Goal: Information Seeking & Learning: Find specific page/section

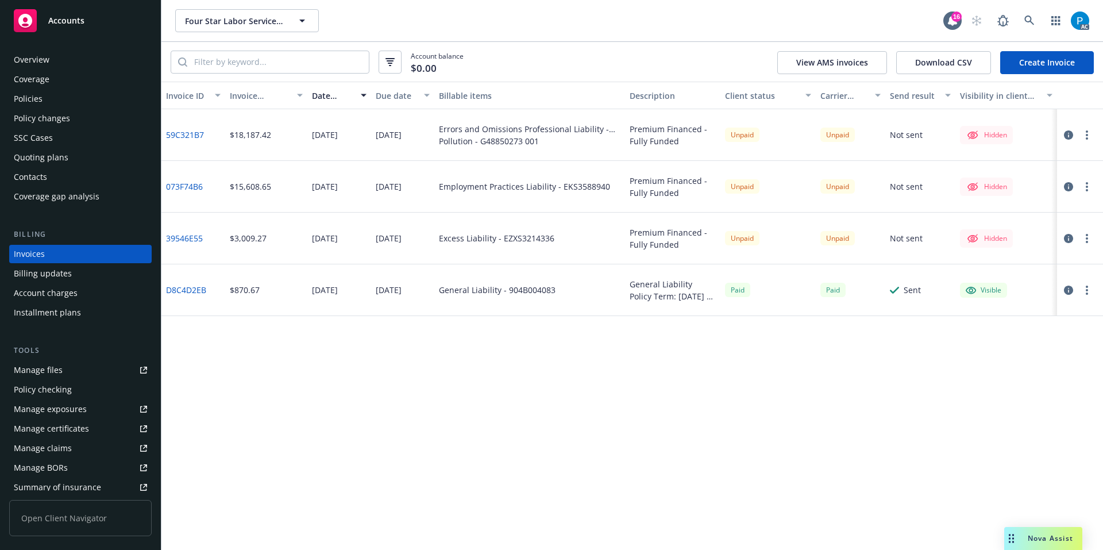
click at [95, 21] on div "Accounts" at bounding box center [80, 20] width 133 height 23
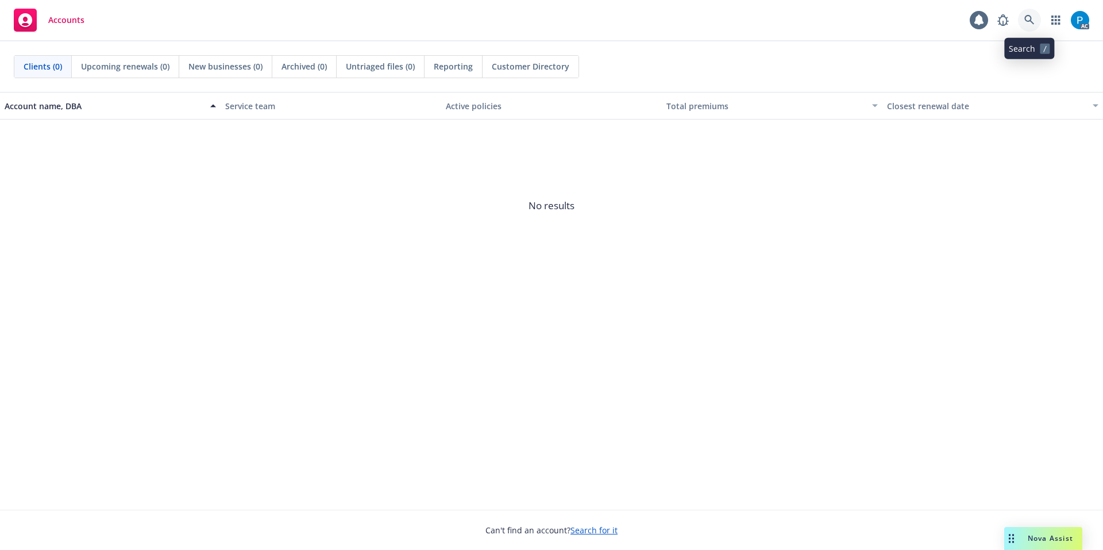
click at [1028, 25] on icon at bounding box center [1029, 20] width 10 height 10
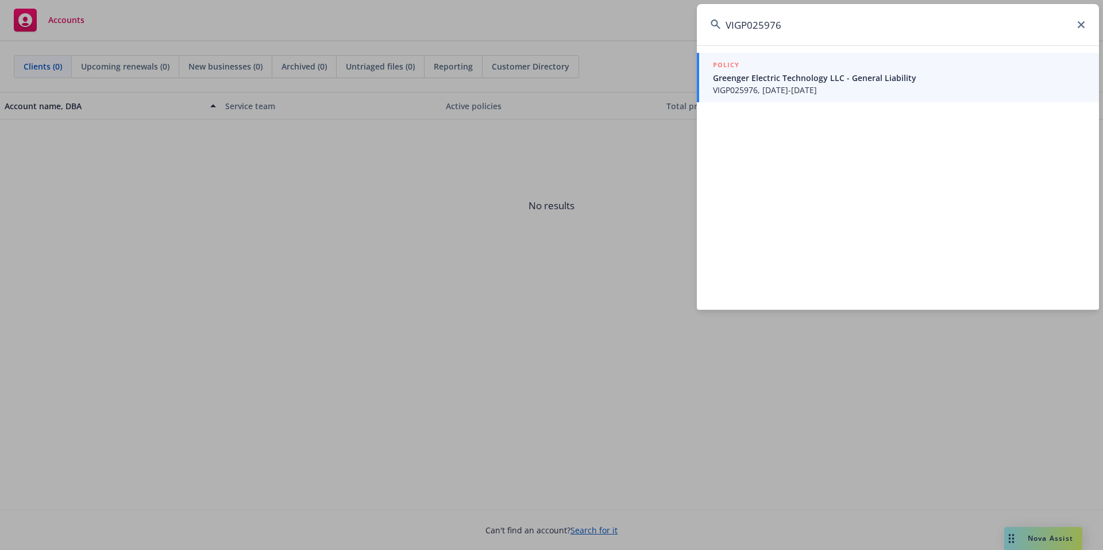
type input "VIGP025976"
click at [828, 82] on span "Greenger Electric Technology LLC - General Liability" at bounding box center [899, 78] width 372 height 12
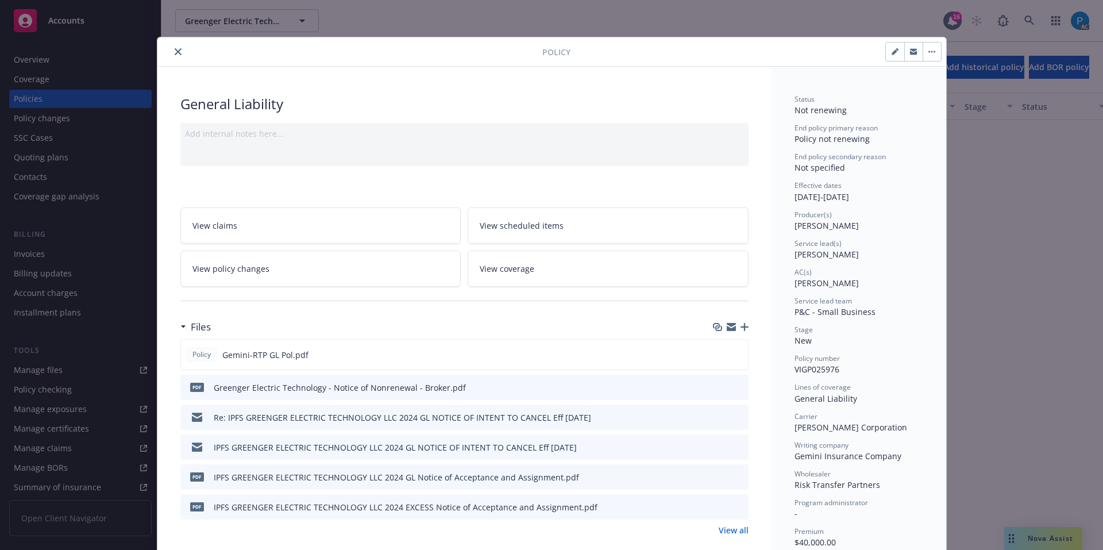
click at [175, 50] on icon "close" at bounding box center [178, 51] width 7 height 7
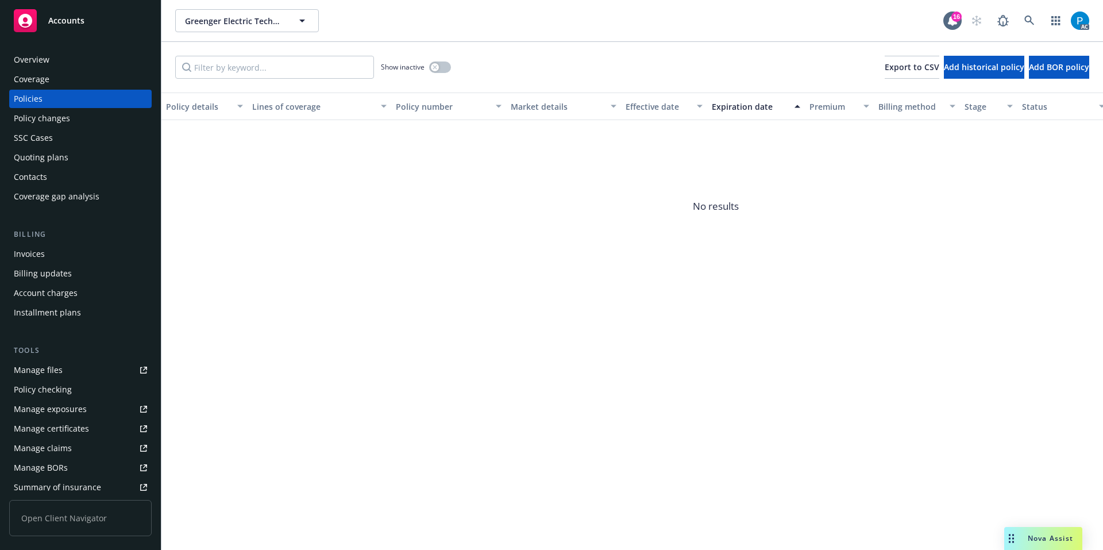
click at [49, 259] on div "Invoices" at bounding box center [80, 254] width 133 height 18
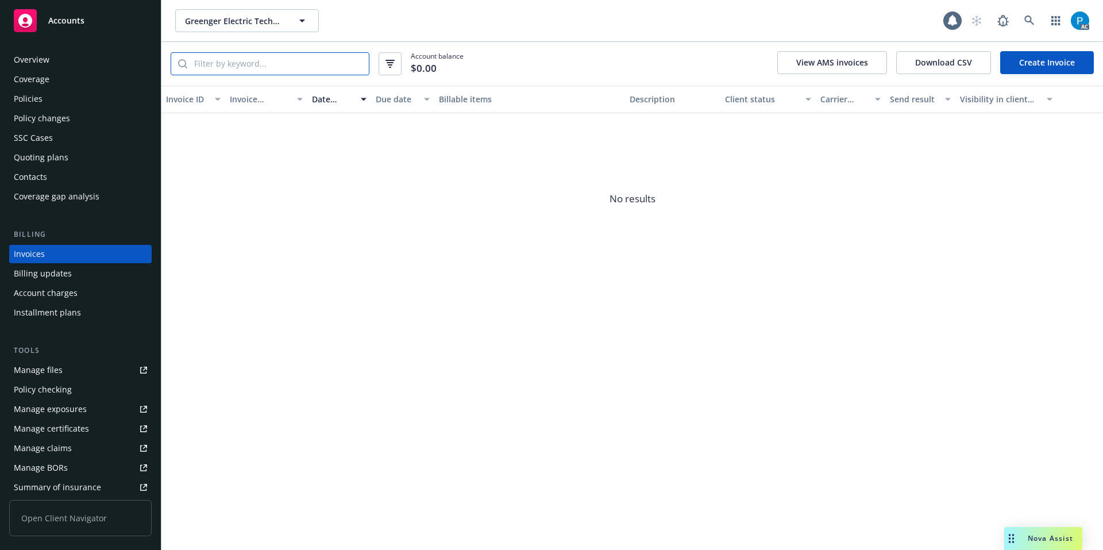
click at [258, 60] on input "search" at bounding box center [278, 64] width 182 height 22
paste input "VIGP025976"
type input "VIGP025976"
click at [107, 20] on div "Accounts" at bounding box center [80, 20] width 133 height 23
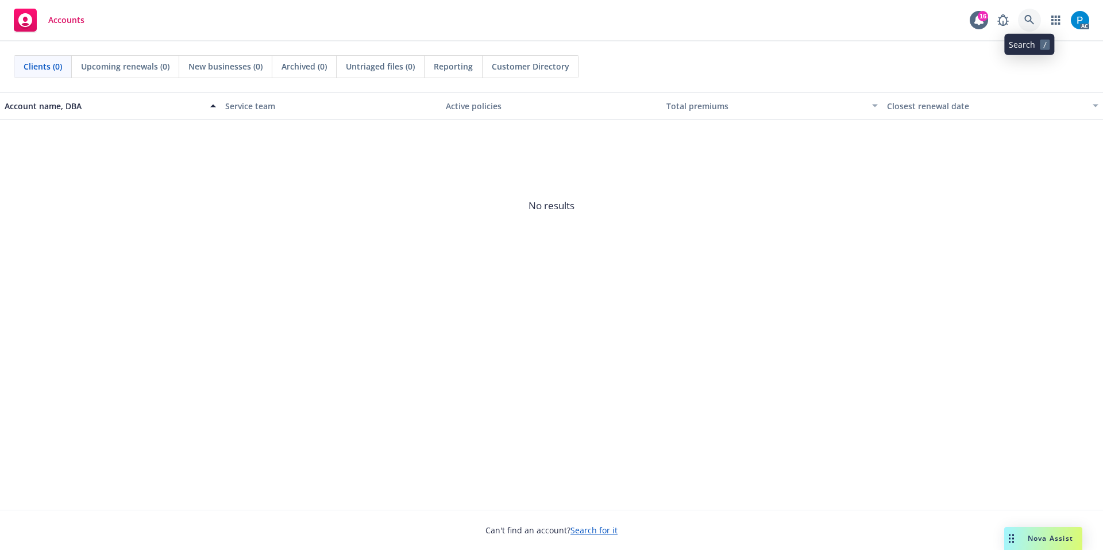
click at [1032, 18] on icon at bounding box center [1029, 20] width 10 height 10
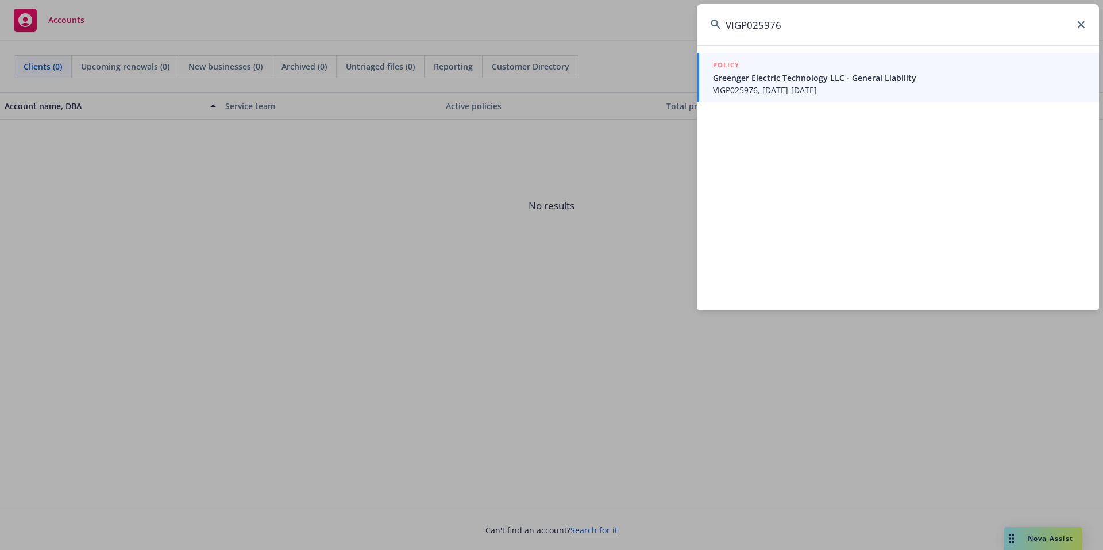
type input "VIGP025976"
click at [832, 78] on span "Greenger Electric Technology LLC - General Liability" at bounding box center [899, 78] width 372 height 12
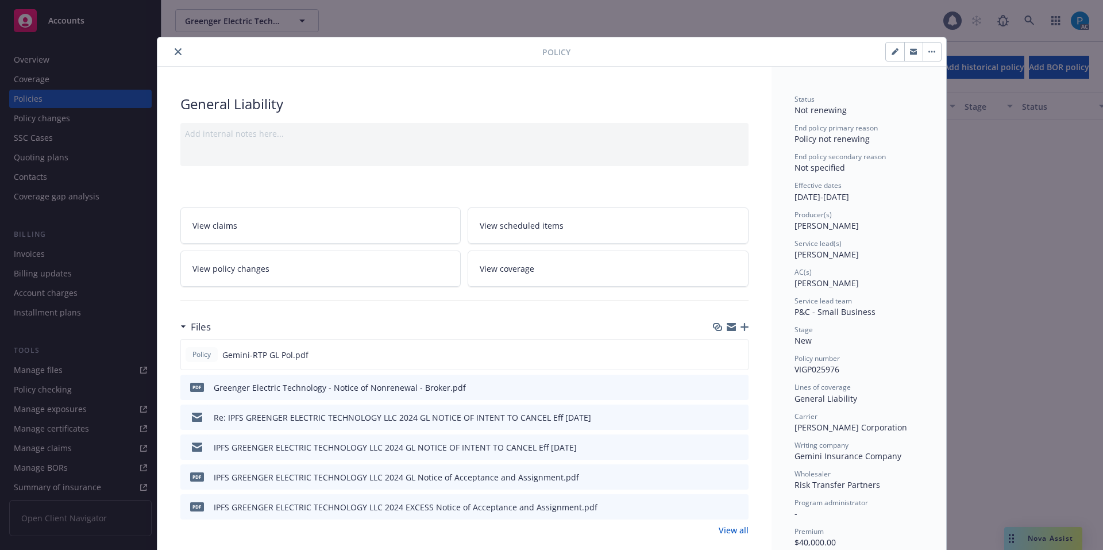
scroll to position [34, 0]
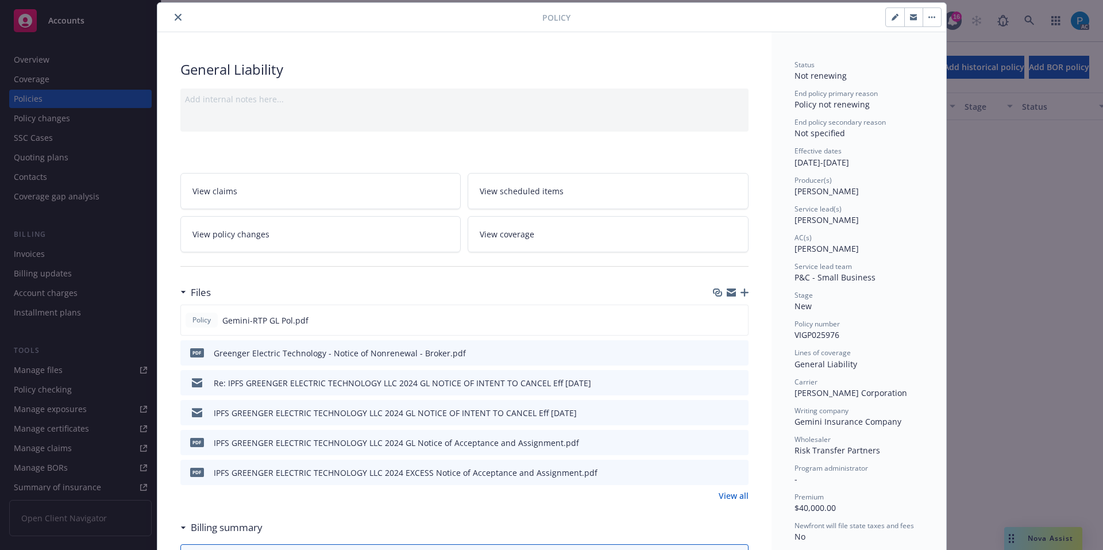
click at [172, 21] on button "close" at bounding box center [178, 17] width 14 height 14
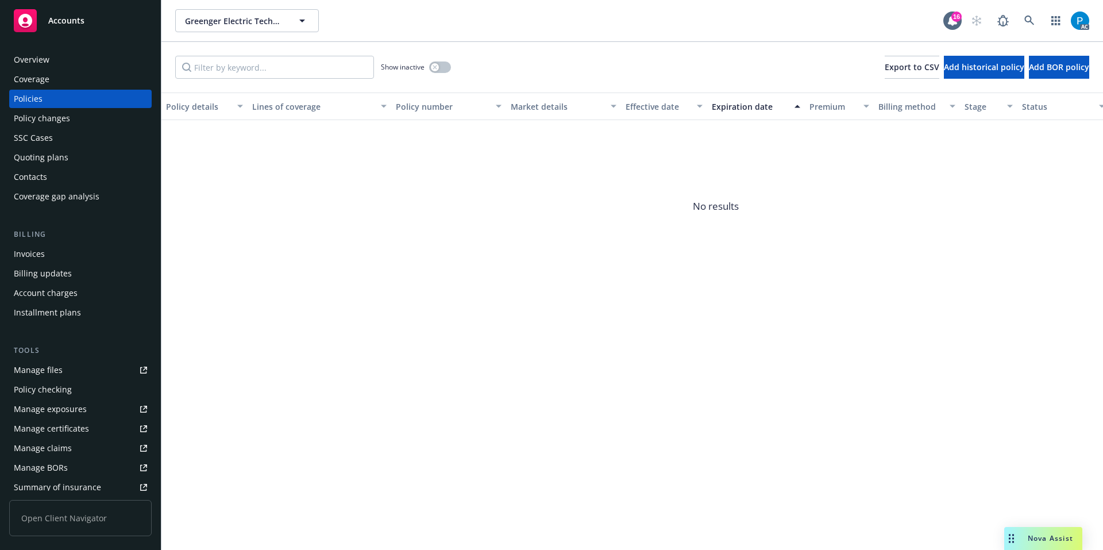
click at [71, 257] on div "Invoices" at bounding box center [80, 254] width 133 height 18
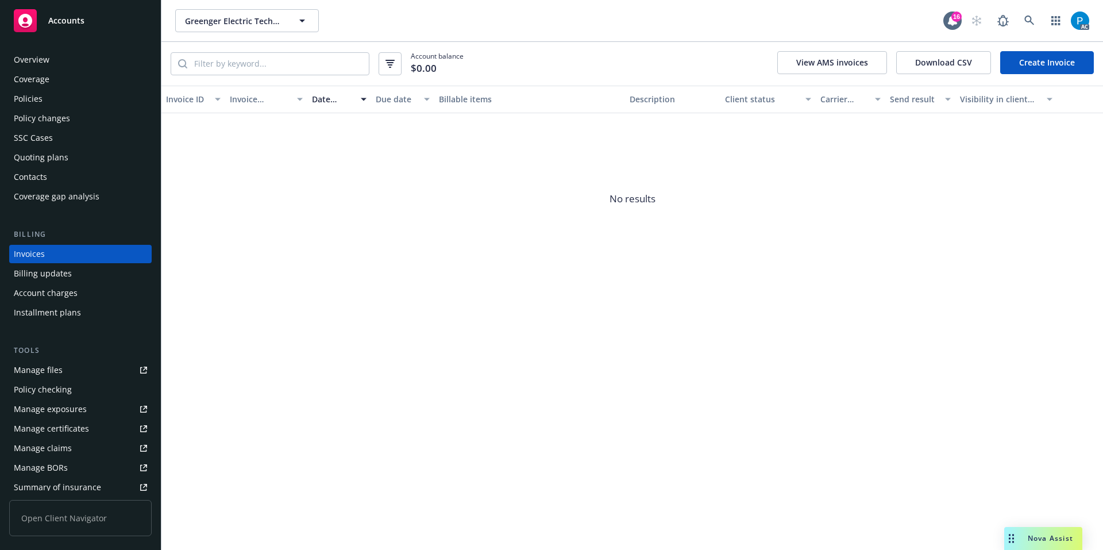
click at [71, 19] on span "Accounts" at bounding box center [66, 20] width 36 height 9
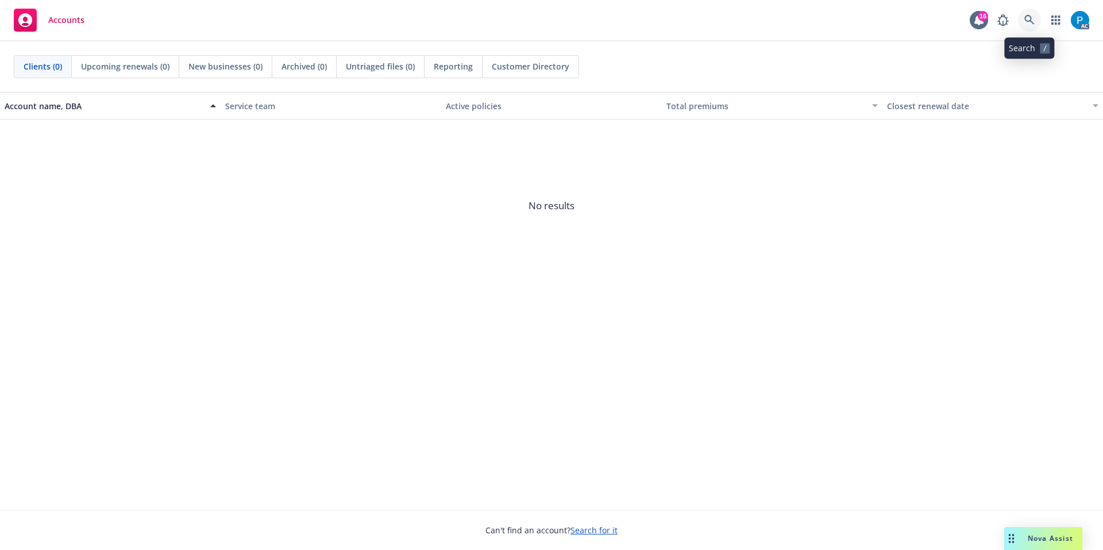
click at [1026, 17] on icon at bounding box center [1029, 20] width 10 height 10
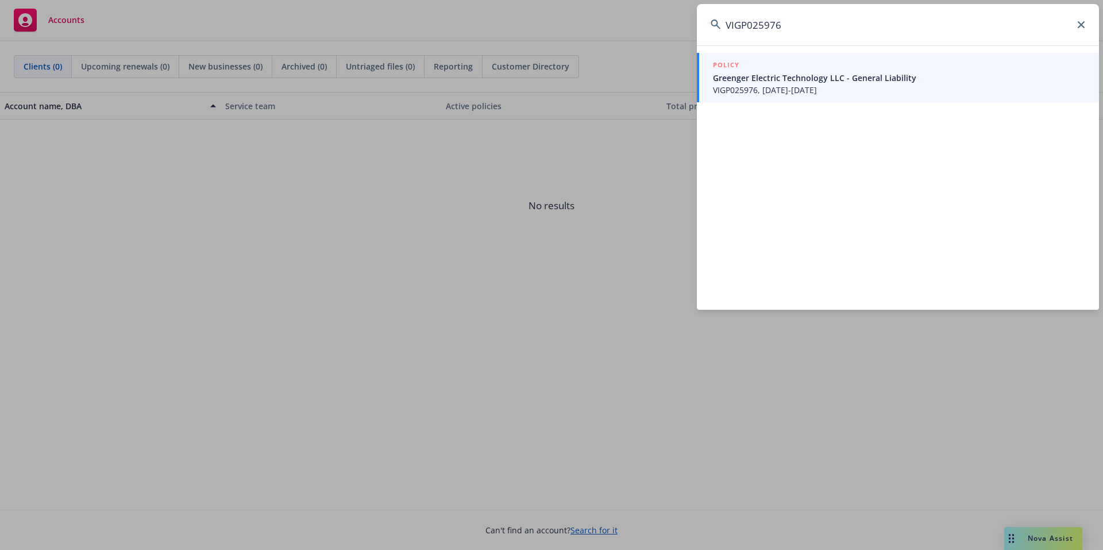
type input "VIGP025976"
click at [789, 82] on span "Greenger Electric Technology LLC - General Liability" at bounding box center [899, 78] width 372 height 12
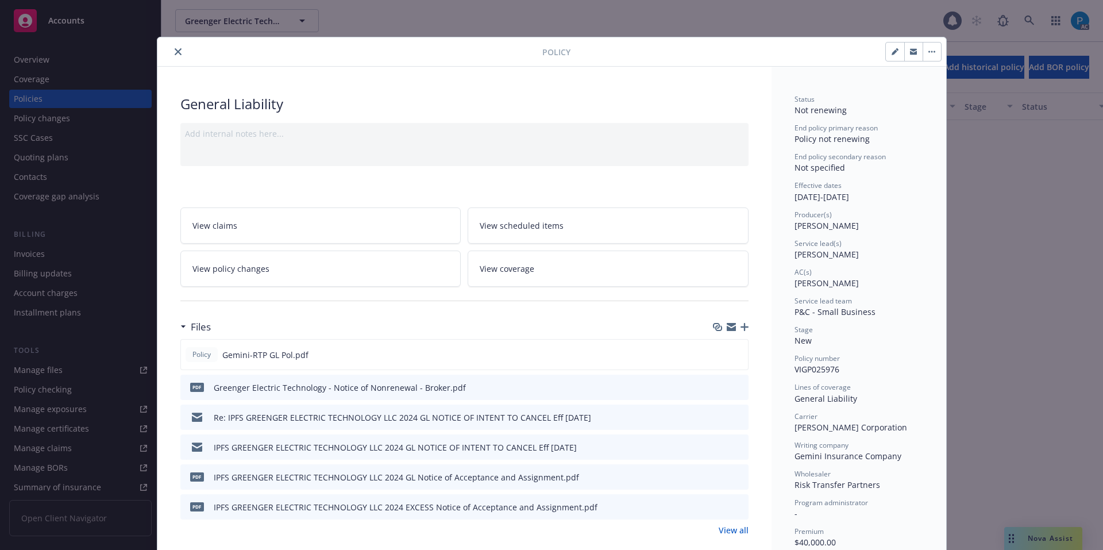
scroll to position [34, 0]
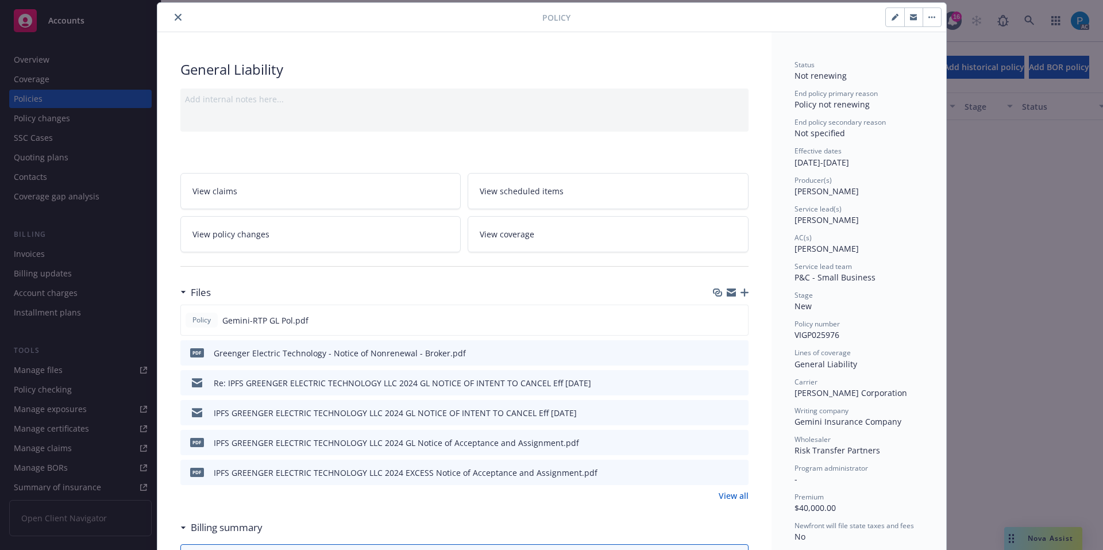
click at [106, 18] on div "Policy General Liability Add internal notes here... View claims View scheduled …" at bounding box center [551, 275] width 1103 height 550
click at [171, 19] on button "close" at bounding box center [178, 17] width 14 height 14
click at [115, 23] on div "Accounts" at bounding box center [80, 20] width 133 height 23
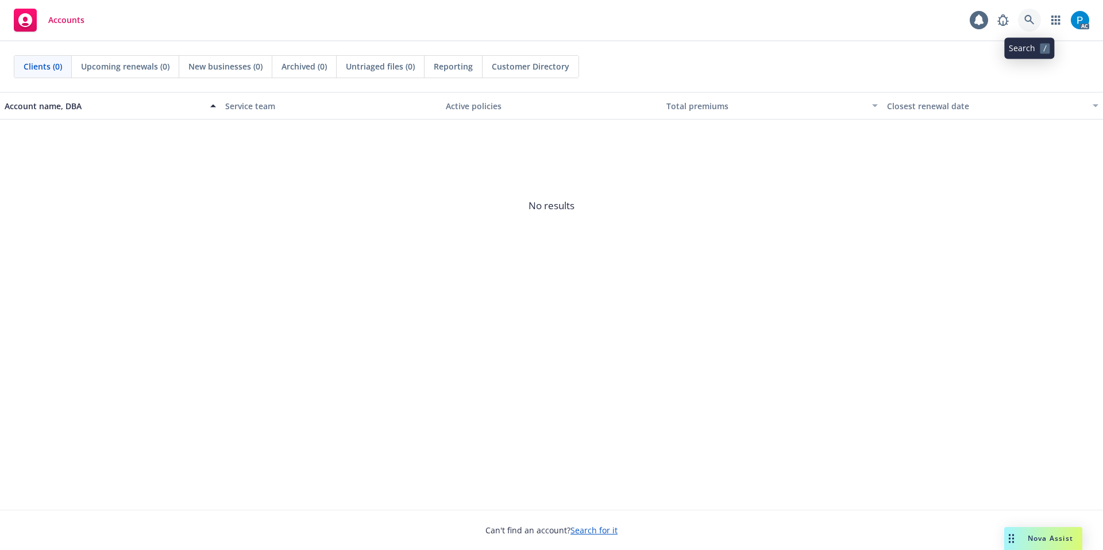
click at [1027, 16] on icon at bounding box center [1029, 20] width 10 height 10
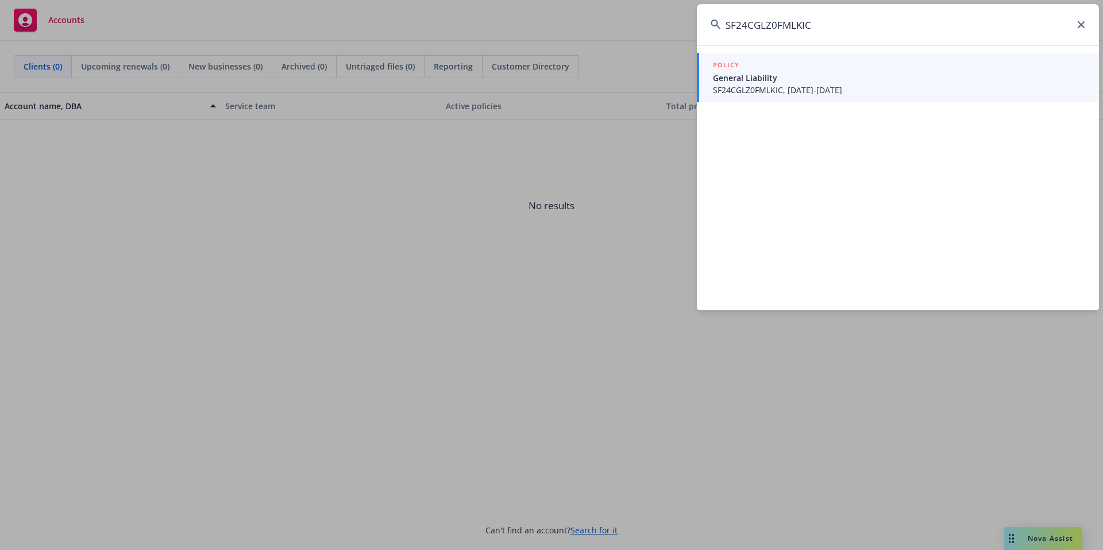
type input "SF24CGLZ0FMLKIC"
click at [773, 83] on span "General Liability" at bounding box center [899, 78] width 372 height 12
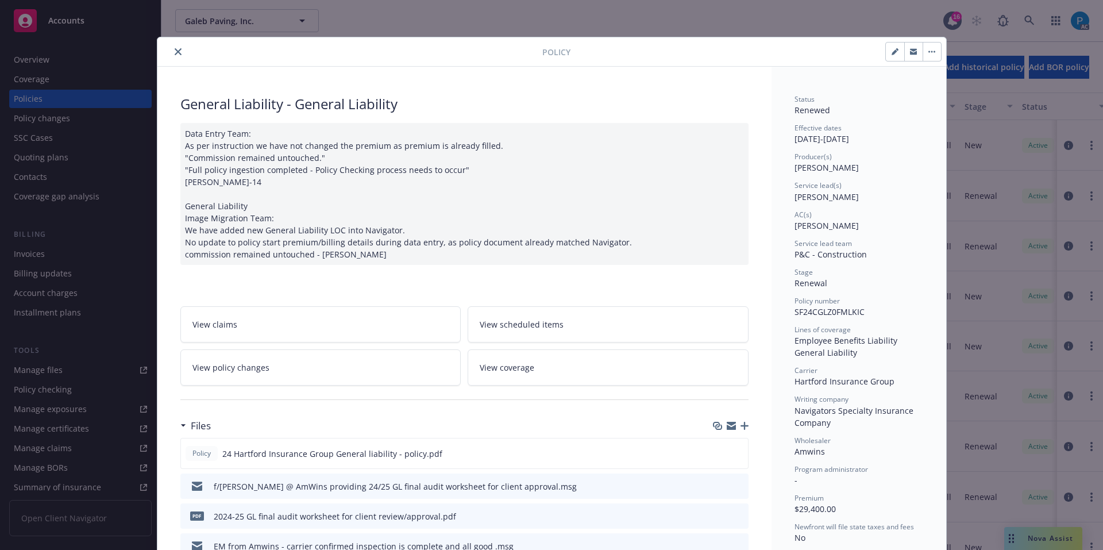
click at [175, 50] on icon "close" at bounding box center [178, 51] width 7 height 7
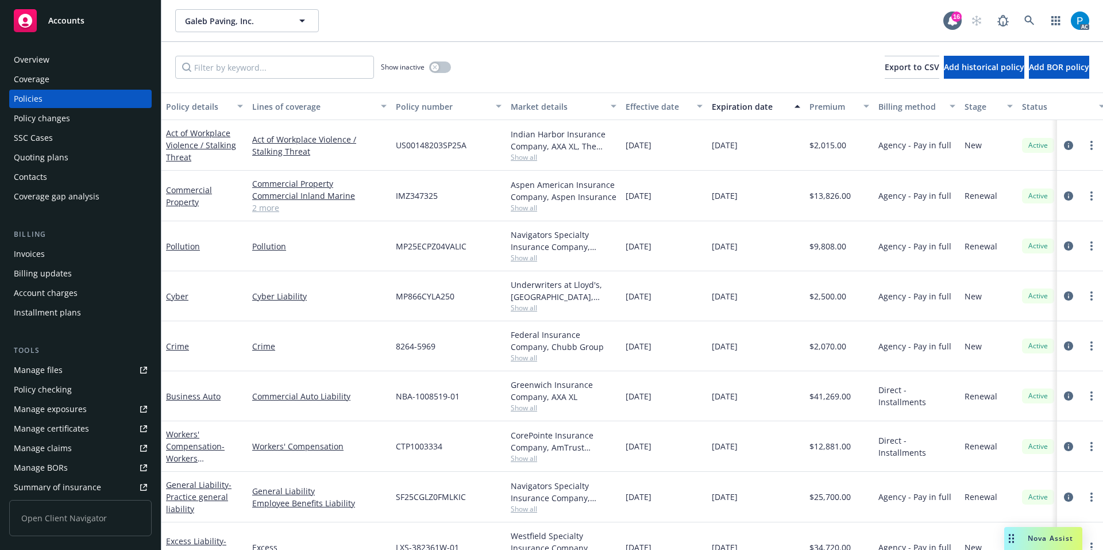
click at [54, 255] on div "Invoices" at bounding box center [80, 254] width 133 height 18
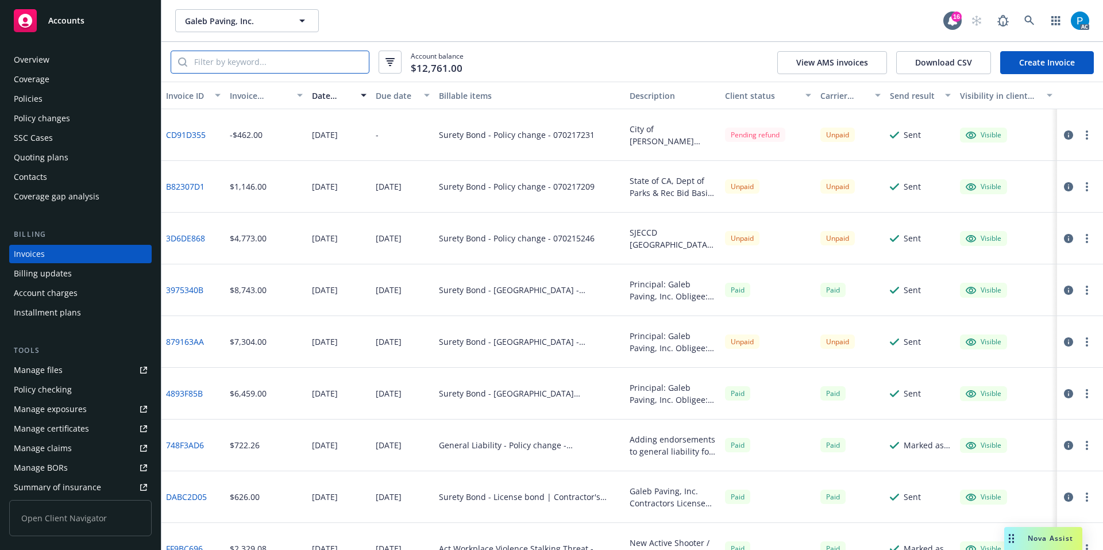
click at [294, 60] on input "search" at bounding box center [278, 62] width 182 height 22
paste input "SF24CGLZ0FMLKIC"
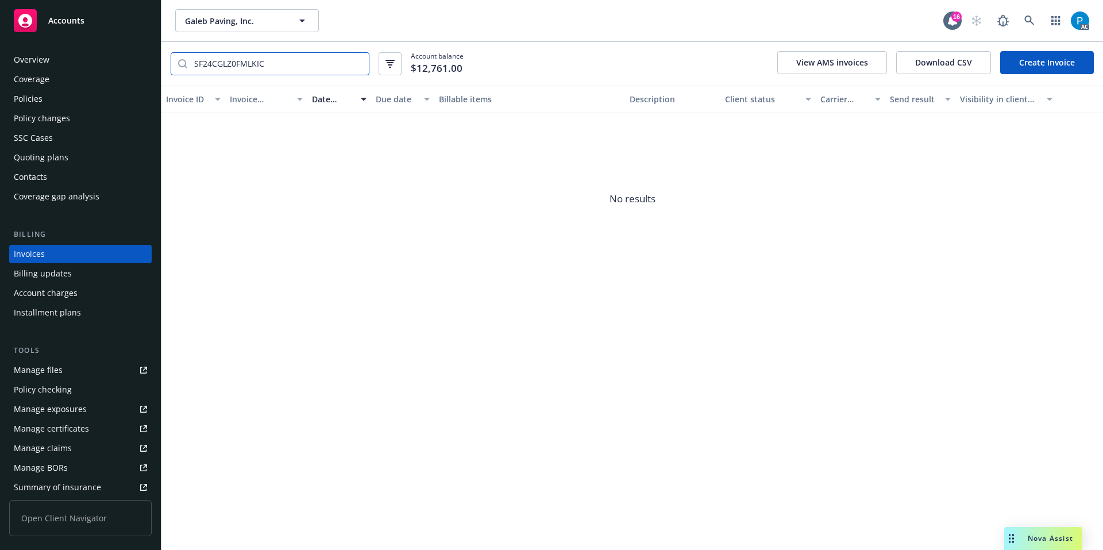
type input "SF24CGLZ0FMLKIC"
click at [98, 17] on div "Accounts" at bounding box center [80, 20] width 133 height 23
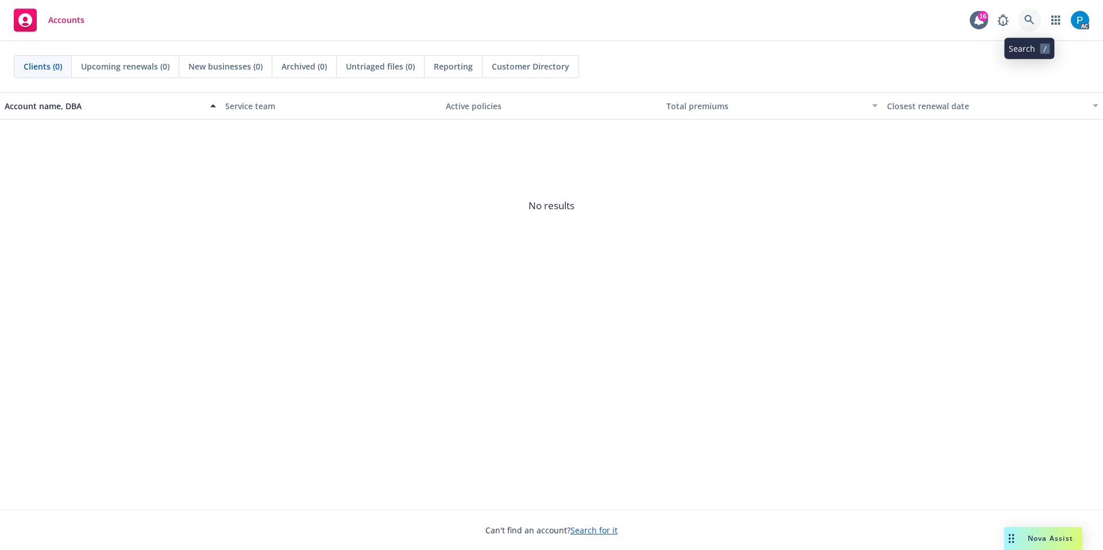
click at [1028, 20] on icon at bounding box center [1029, 20] width 10 height 10
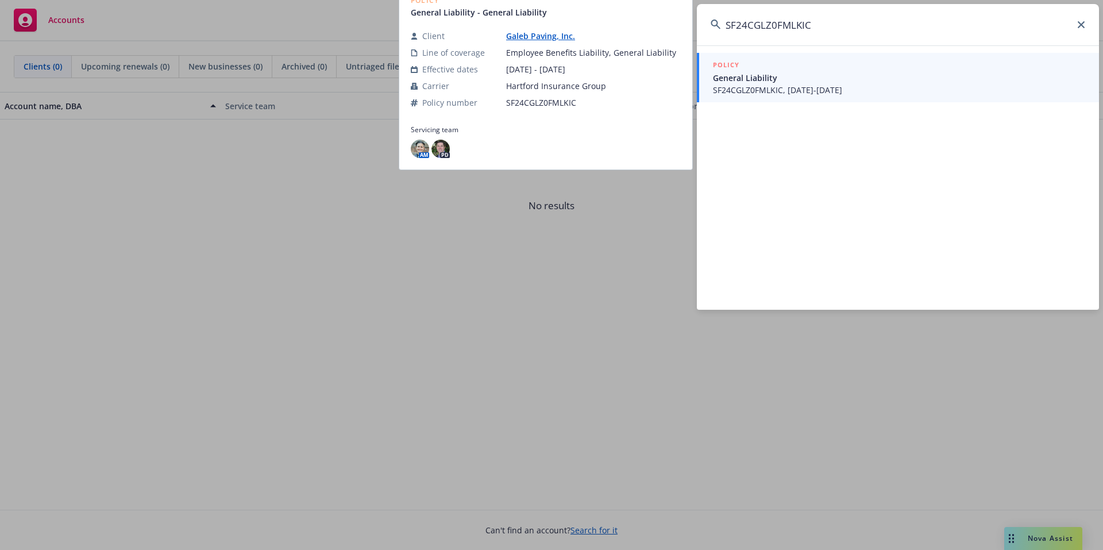
type input "SF24CGLZ0FMLKIC"
click at [813, 74] on span "General Liability" at bounding box center [899, 78] width 372 height 12
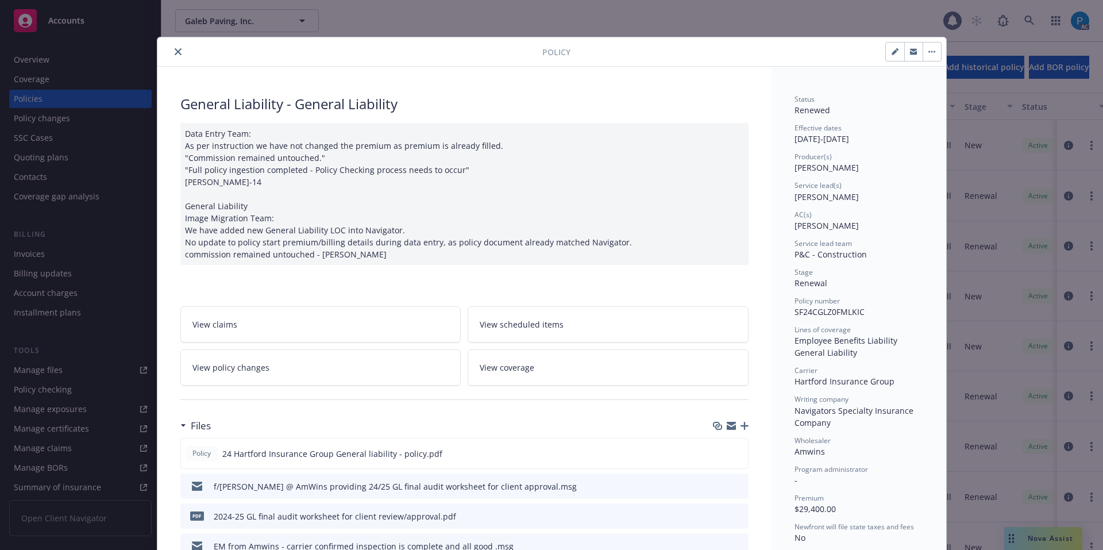
scroll to position [34, 0]
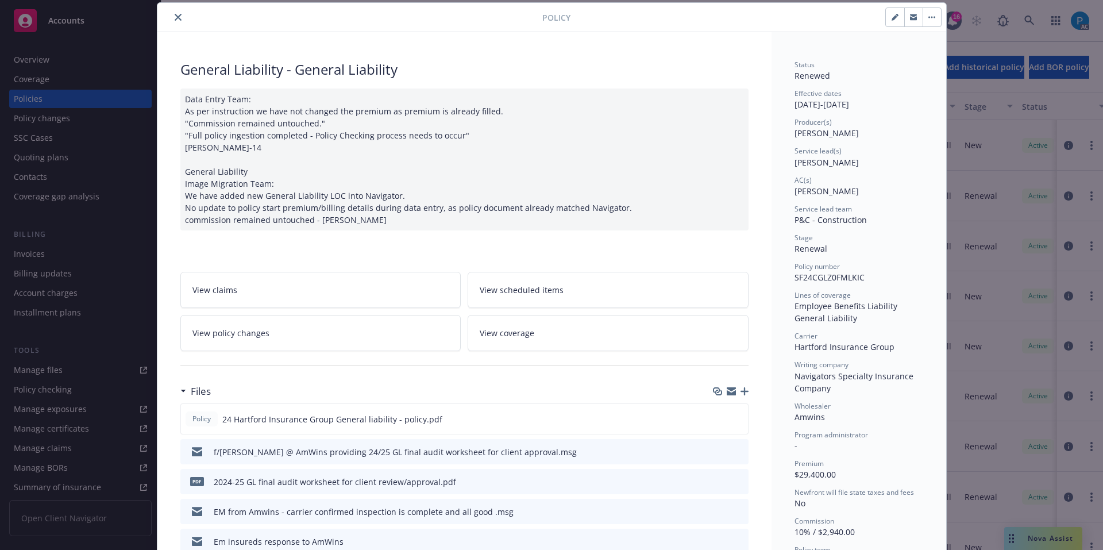
click at [175, 14] on icon "close" at bounding box center [178, 17] width 7 height 7
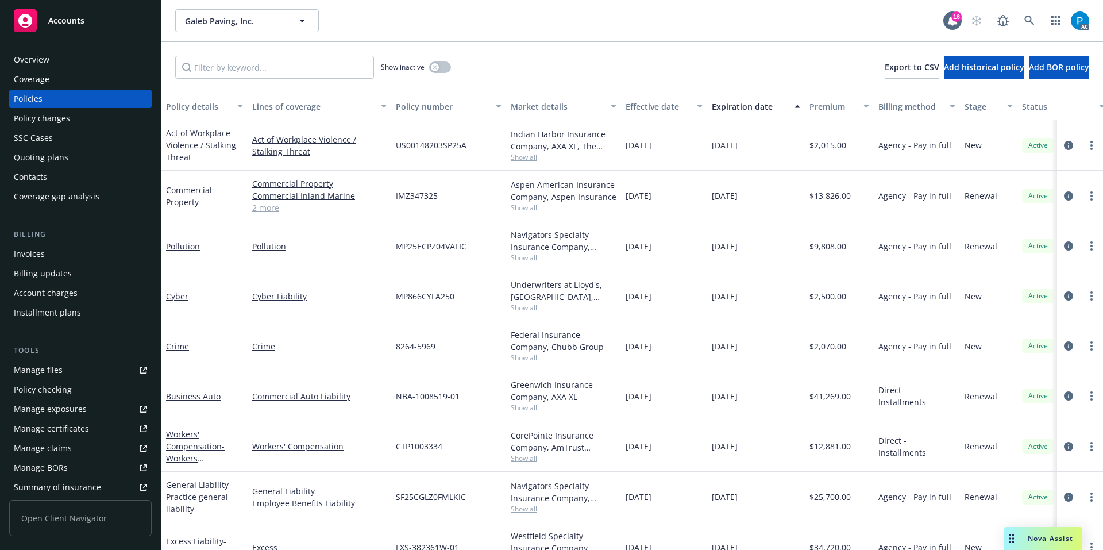
click at [22, 257] on div "Invoices" at bounding box center [29, 254] width 31 height 18
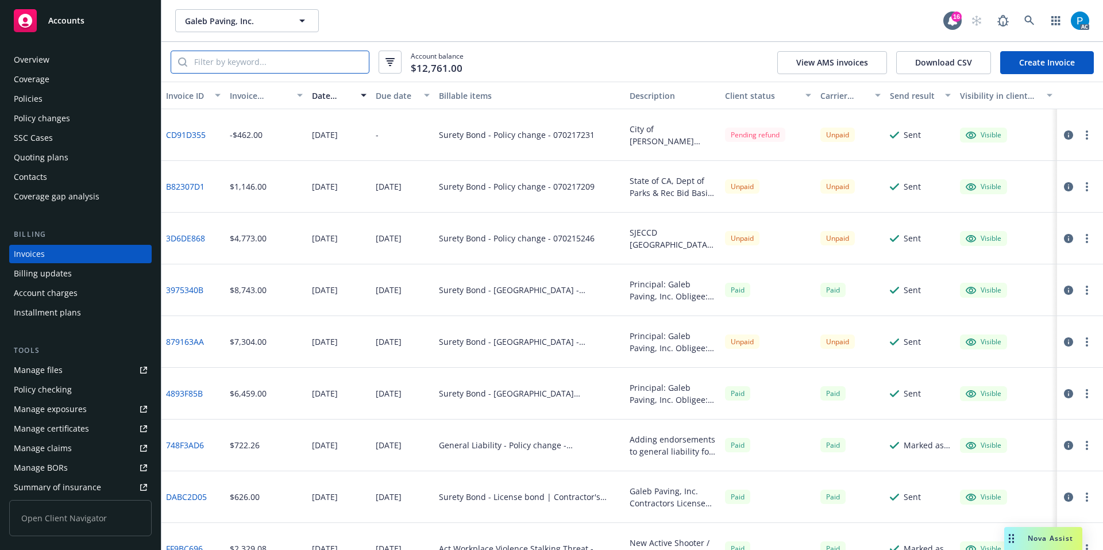
click at [264, 65] on input "search" at bounding box center [278, 62] width 182 height 22
paste input "SF24CGLZ0FMLKIC"
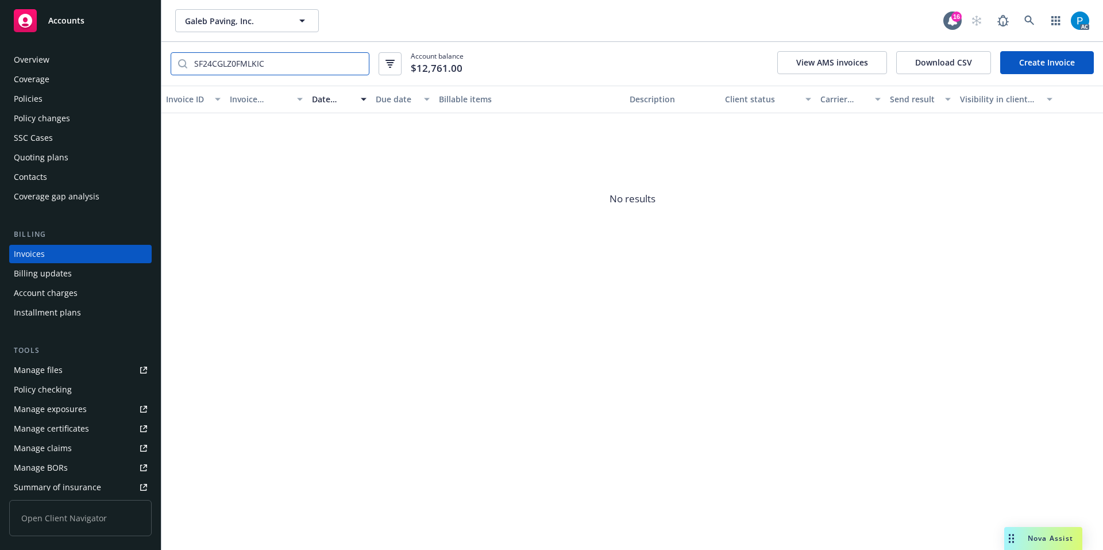
type input "SF24CGLZ0FMLKIC"
click at [107, 26] on div "Accounts" at bounding box center [80, 20] width 133 height 23
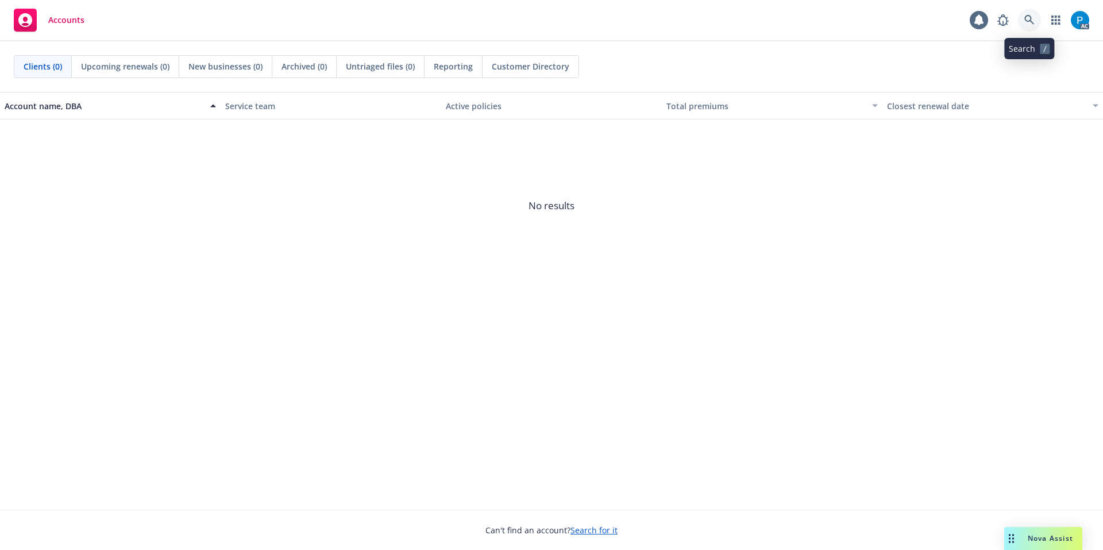
click at [1028, 22] on icon at bounding box center [1029, 20] width 10 height 10
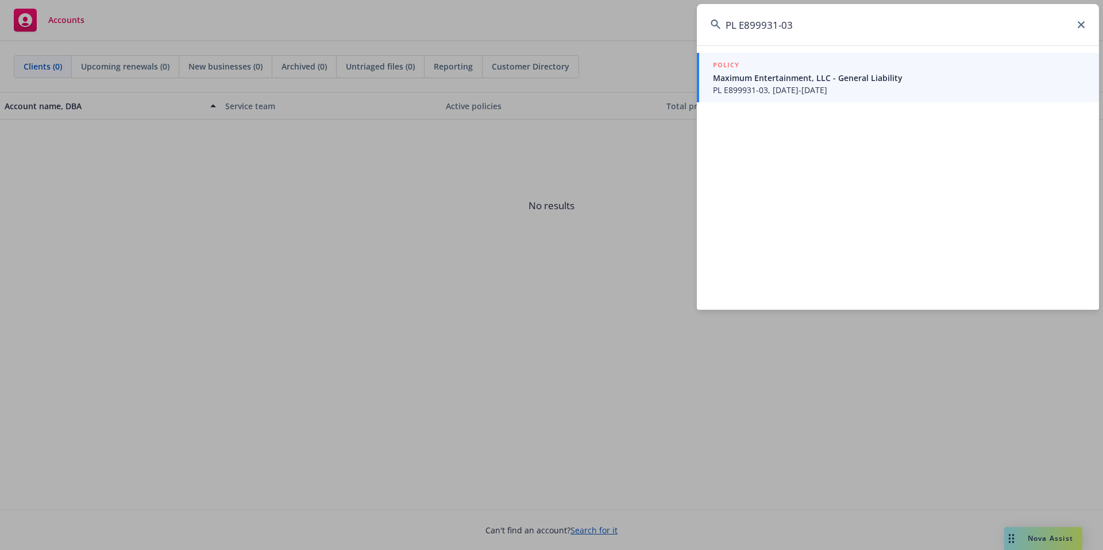
type input "PL E899931-03"
click at [827, 79] on span "Maximum Entertainment, LLC - General Liability" at bounding box center [899, 78] width 372 height 12
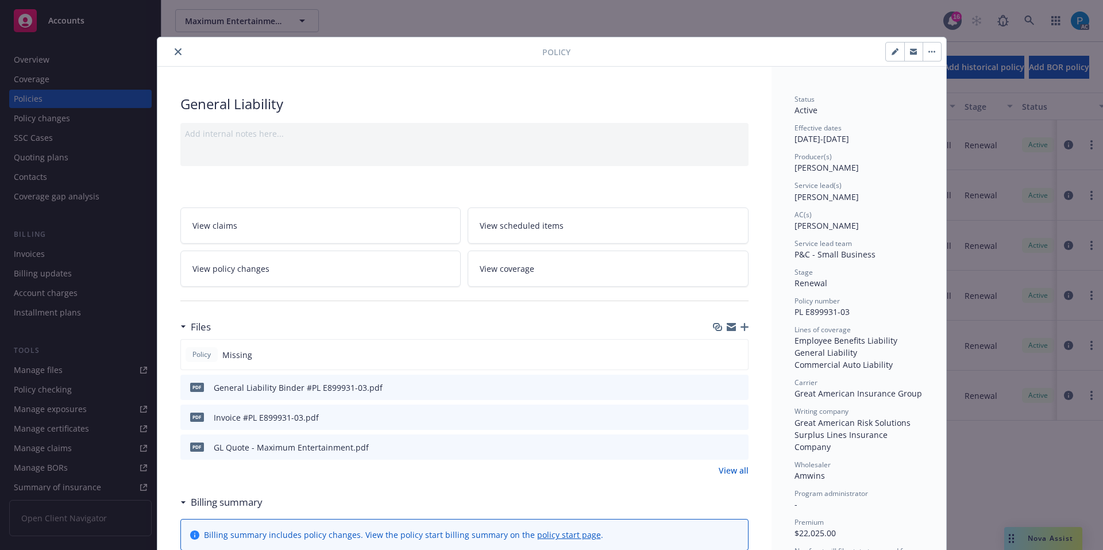
click at [175, 49] on icon "close" at bounding box center [178, 51] width 7 height 7
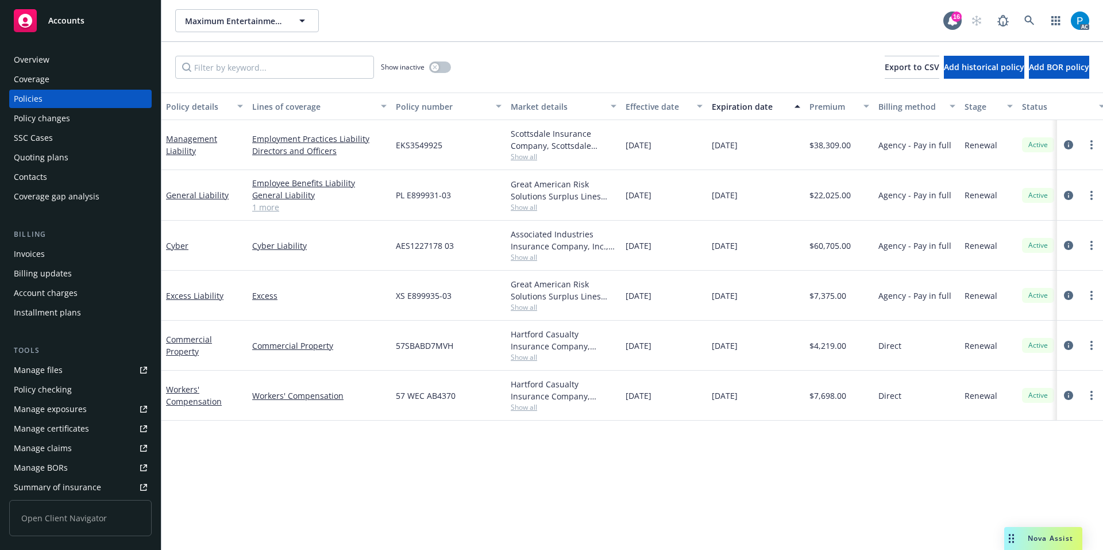
click at [75, 258] on div "Invoices" at bounding box center [80, 254] width 133 height 18
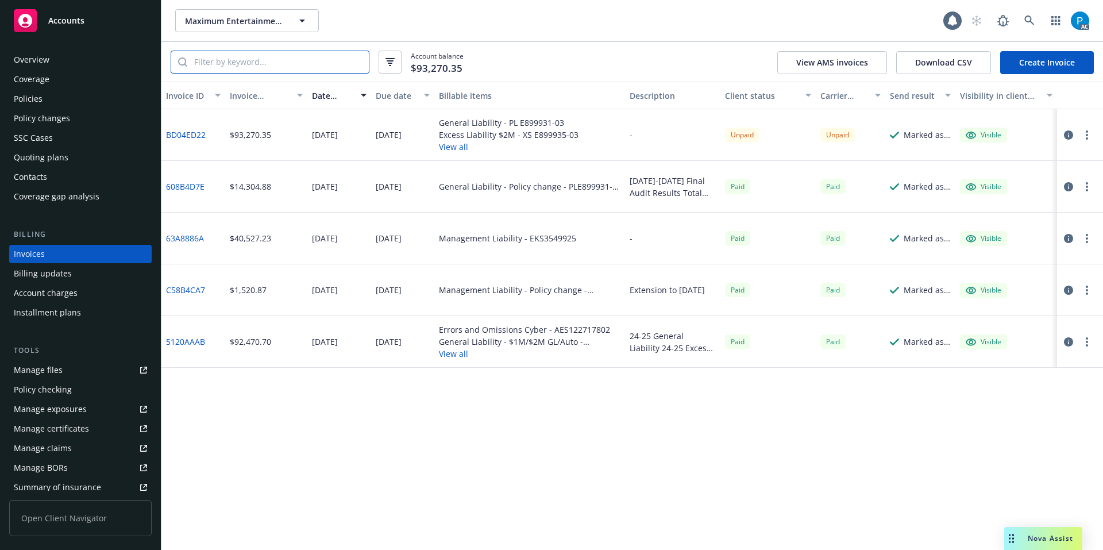
click at [272, 61] on input "search" at bounding box center [278, 62] width 182 height 22
paste input "PL E899931-03"
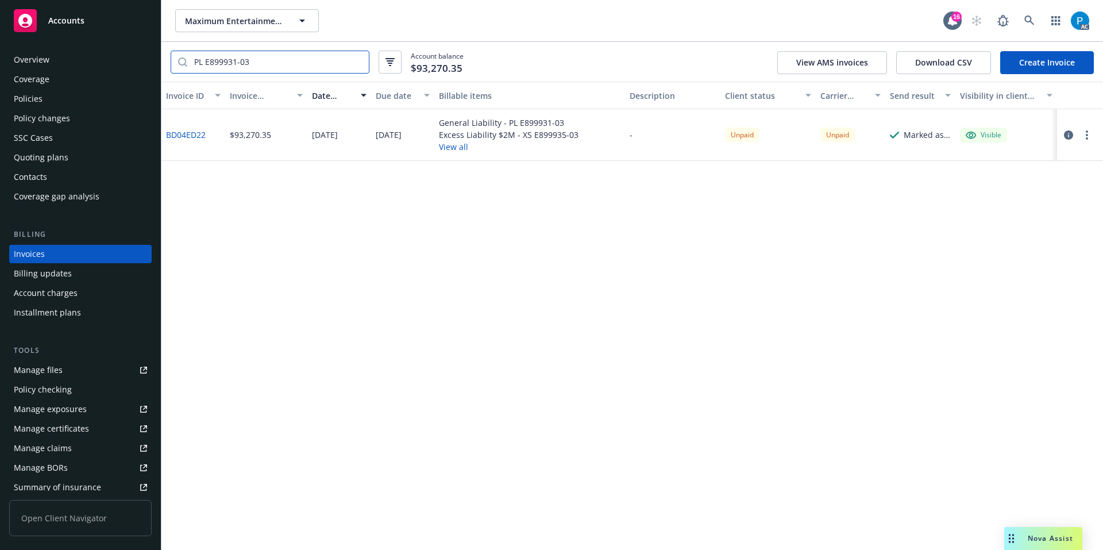
type input "PL E899931-03"
click at [80, 23] on span "Accounts" at bounding box center [66, 20] width 36 height 9
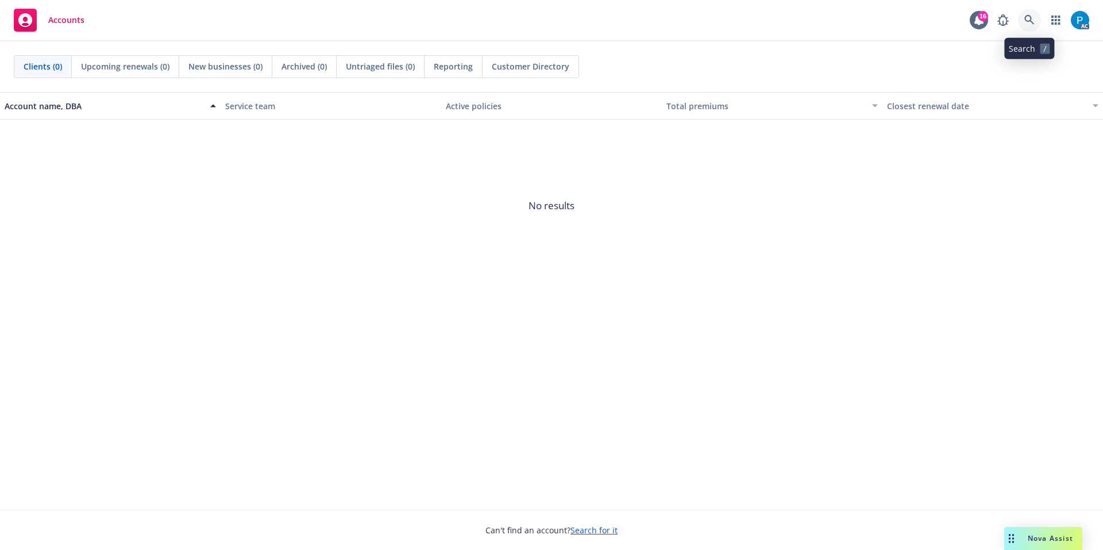
click at [1026, 19] on icon at bounding box center [1029, 20] width 10 height 10
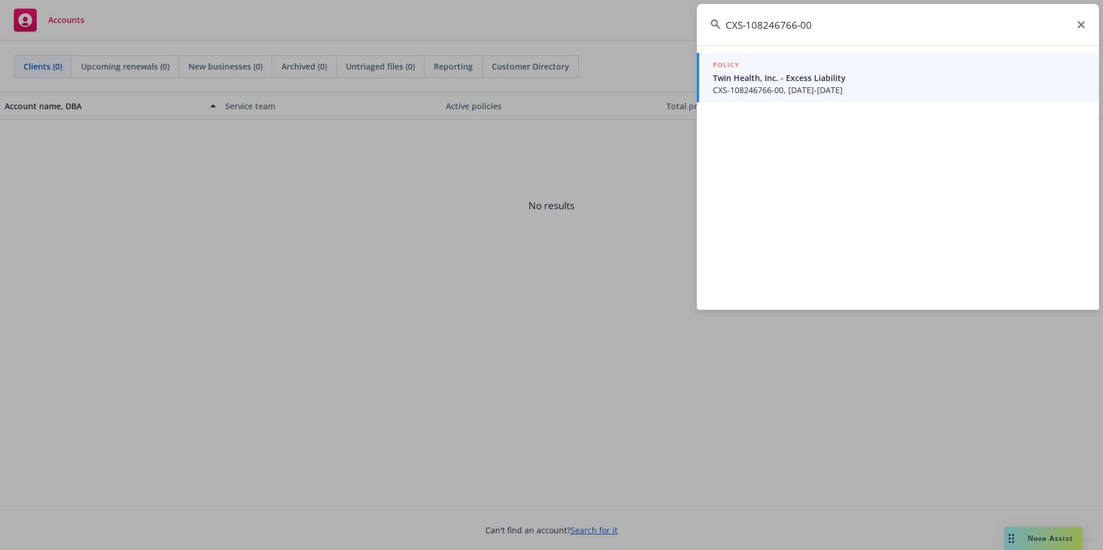
type input "CXS-108246766-00"
click at [780, 72] on span "Twin Health, Inc. - Excess Liability" at bounding box center [899, 78] width 372 height 12
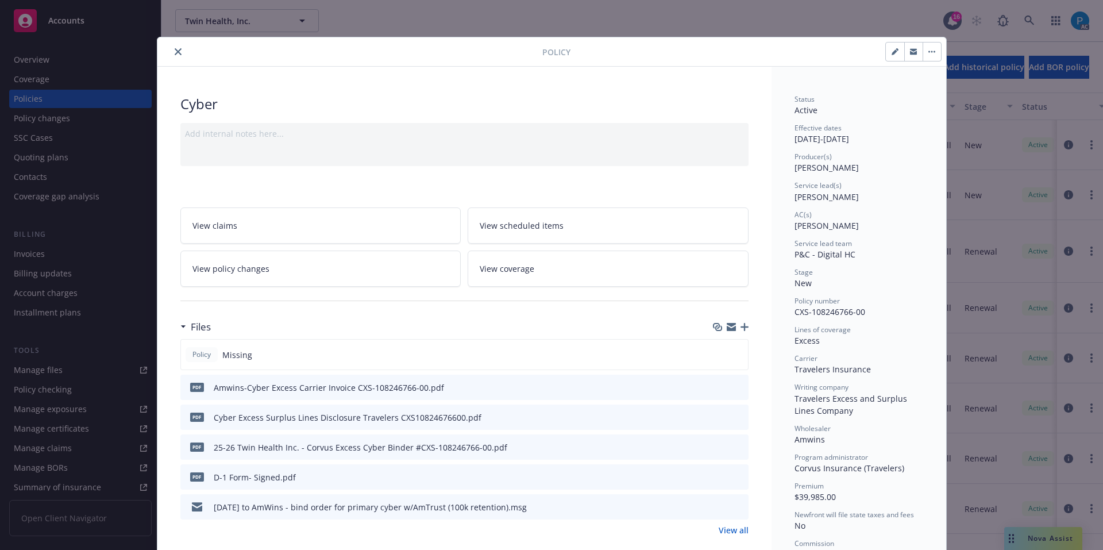
click at [179, 50] on button "close" at bounding box center [178, 52] width 14 height 14
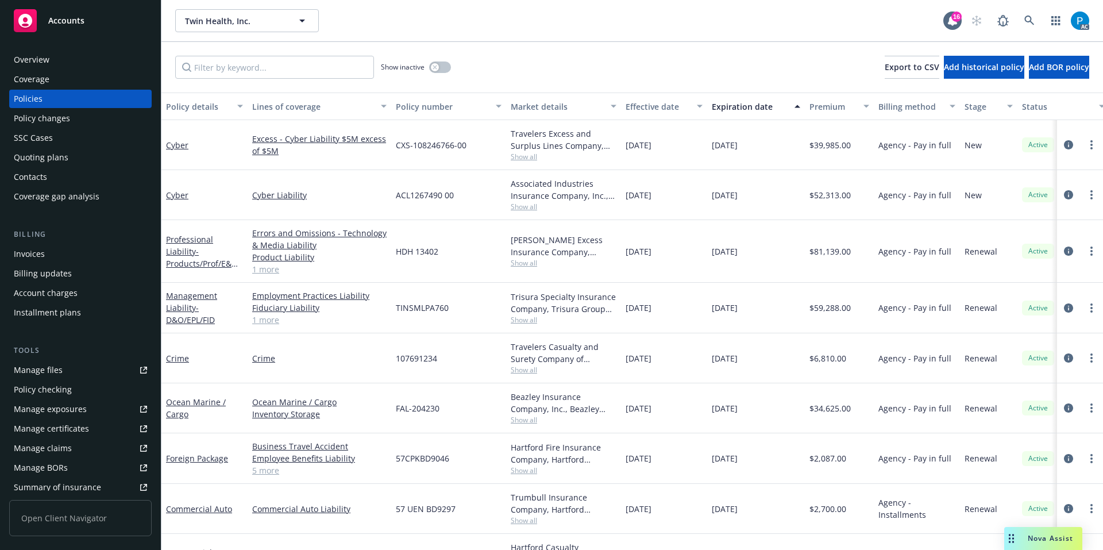
click at [45, 254] on div "Invoices" at bounding box center [80, 254] width 133 height 18
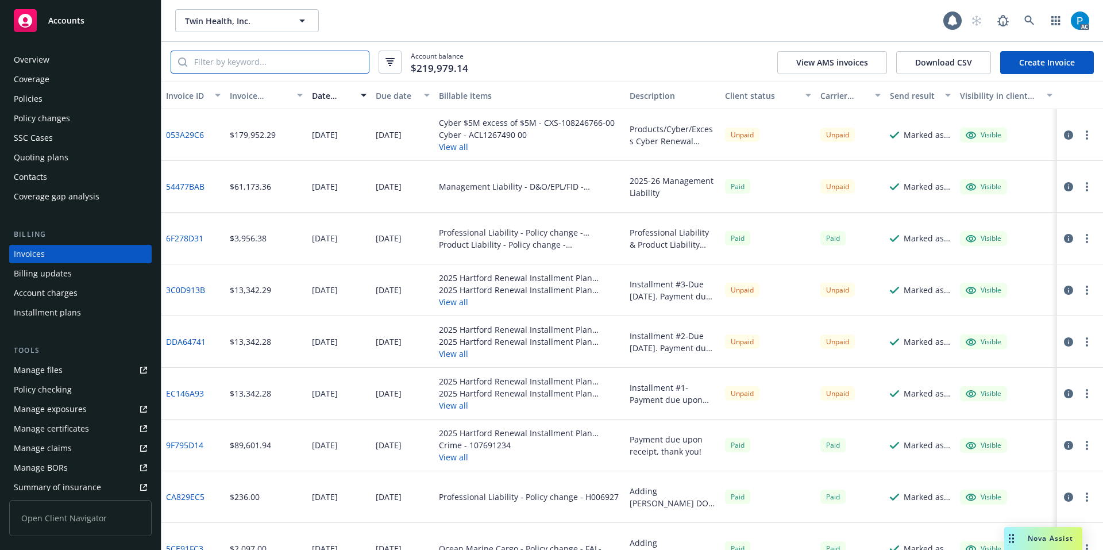
click at [281, 65] on input "search" at bounding box center [278, 62] width 182 height 22
paste input "CXS-108246766-00"
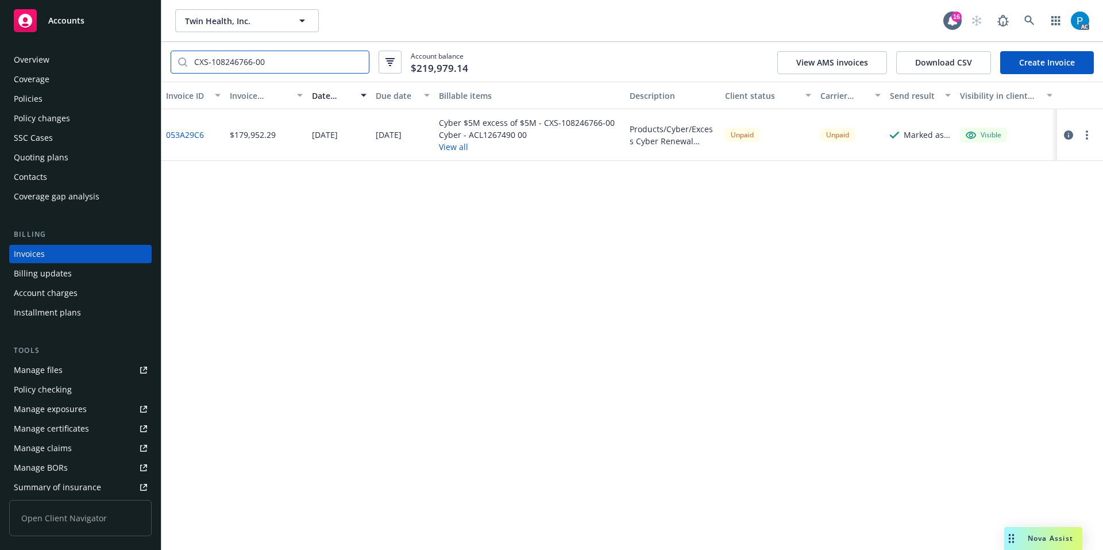
type input "CXS-108246766-00"
click at [68, 25] on span "Accounts" at bounding box center [66, 20] width 36 height 9
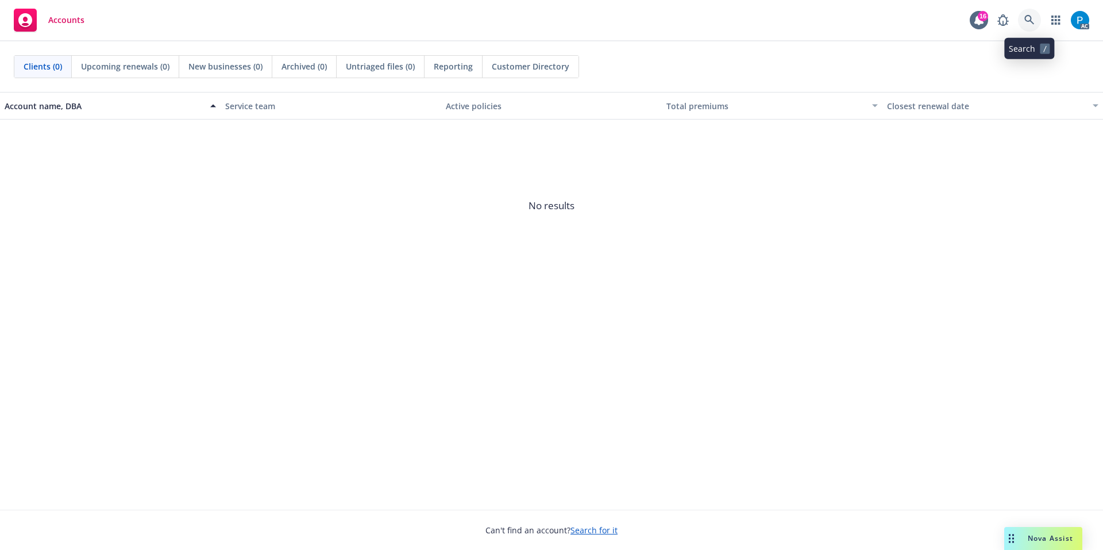
click at [1028, 23] on icon at bounding box center [1029, 20] width 10 height 10
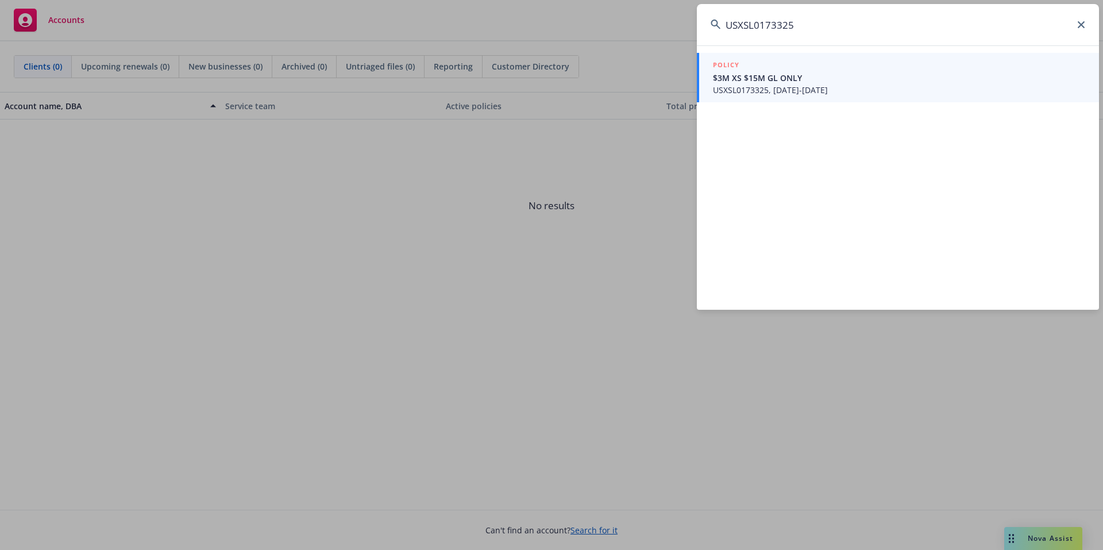
type input "USXSL0173325"
click at [793, 83] on span "$3M XS $15M GL ONLY" at bounding box center [899, 78] width 372 height 12
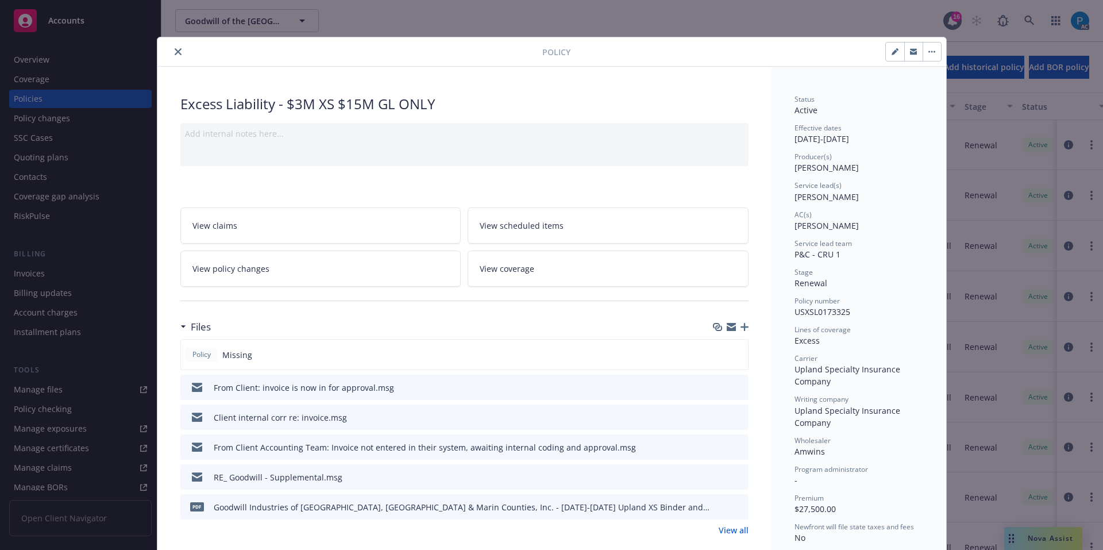
click at [175, 52] on icon "close" at bounding box center [178, 51] width 7 height 7
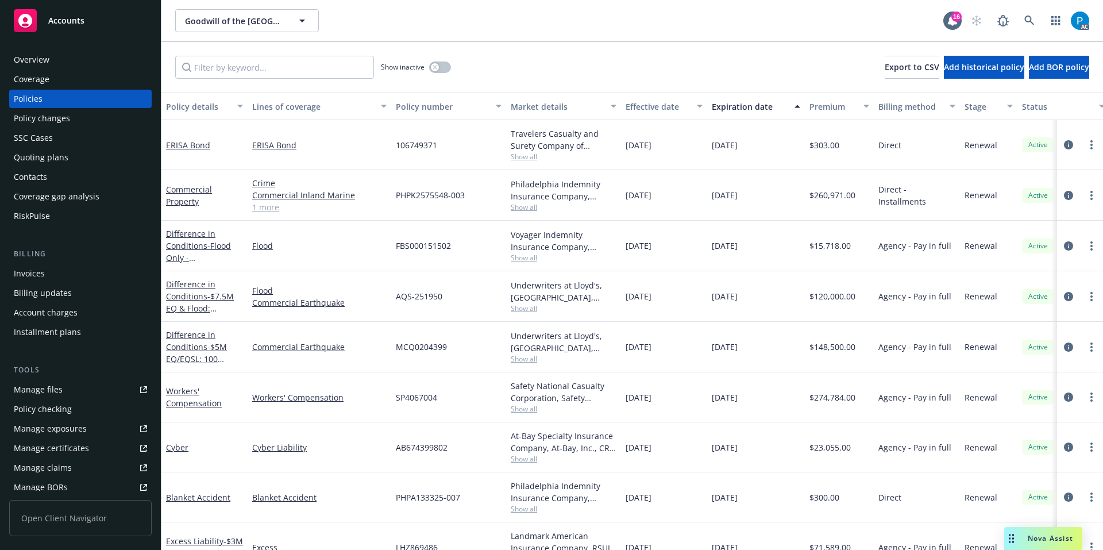
click at [53, 264] on div "Billing Invoices Billing updates Account charges Installment plans" at bounding box center [80, 294] width 142 height 93
click at [49, 265] on div "Invoices" at bounding box center [80, 273] width 133 height 18
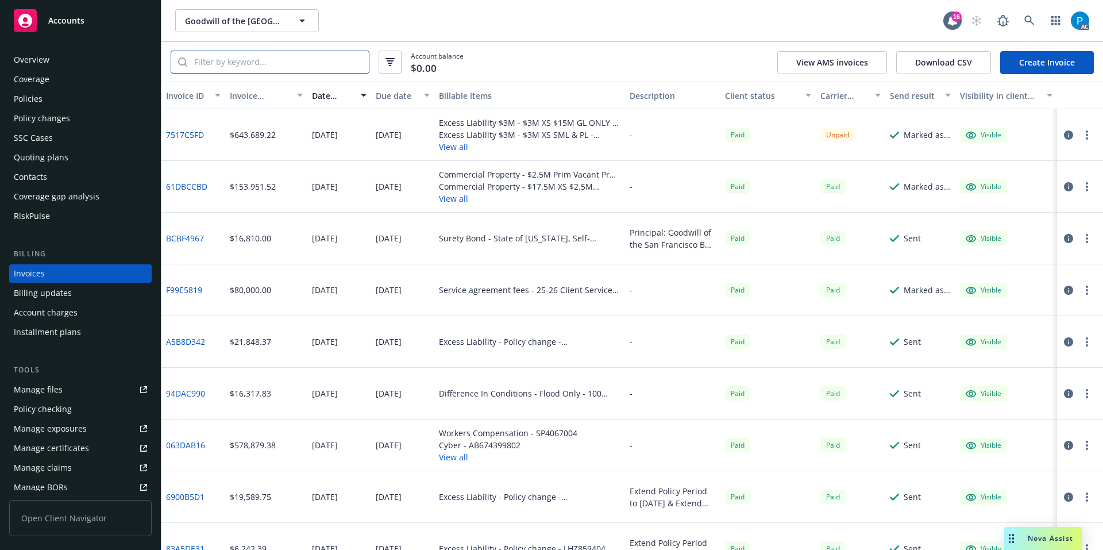
click at [252, 57] on input "search" at bounding box center [278, 62] width 182 height 22
paste input "USXSL0173325"
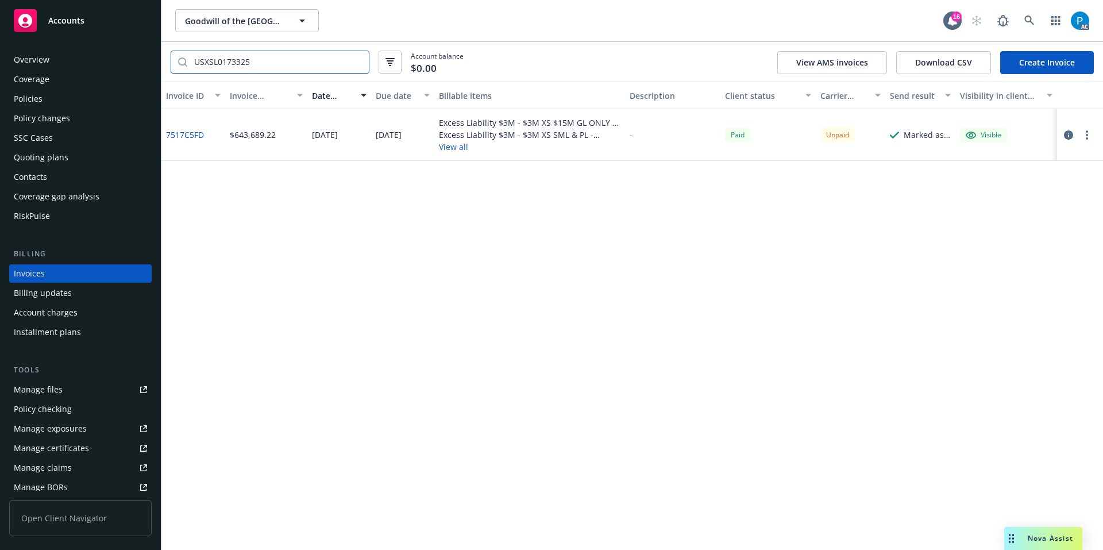
type input "USXSL0173325"
click at [1073, 137] on icon "button" at bounding box center [1068, 134] width 9 height 9
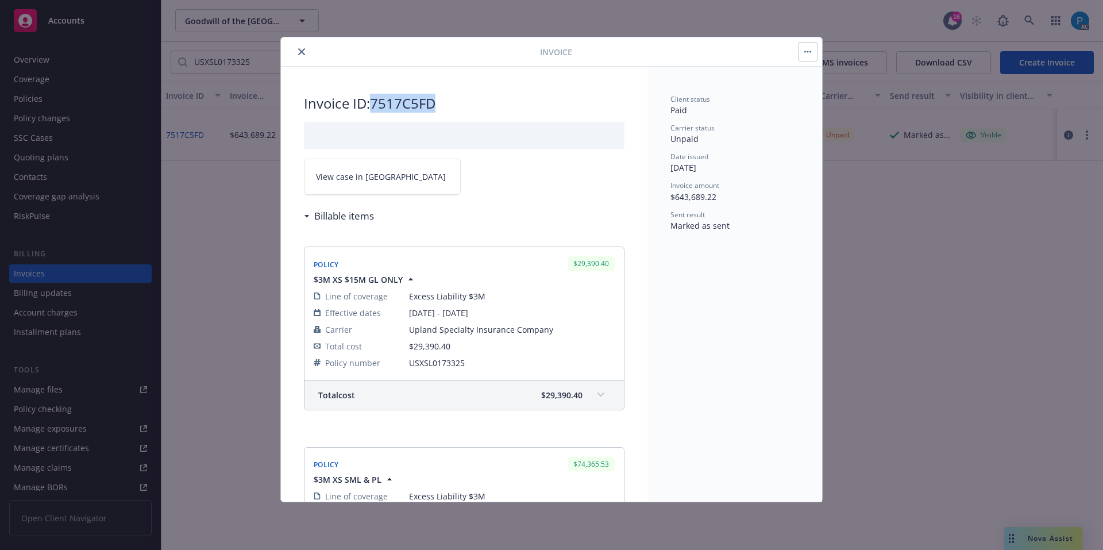
drag, startPoint x: 440, startPoint y: 102, endPoint x: 376, endPoint y: 107, distance: 63.9
click at [376, 107] on h2 "Invoice ID: 7517C5FD" at bounding box center [464, 103] width 321 height 18
copy h2 "7517C5FD"
click at [407, 186] on link "View case in SSC" at bounding box center [382, 177] width 157 height 36
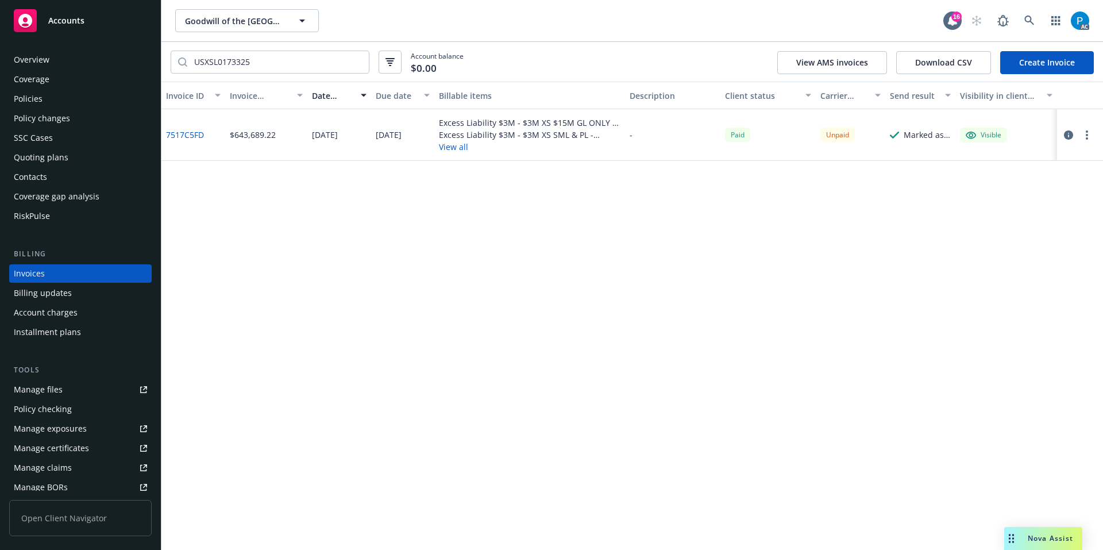
click at [103, 24] on div "Accounts" at bounding box center [80, 20] width 133 height 23
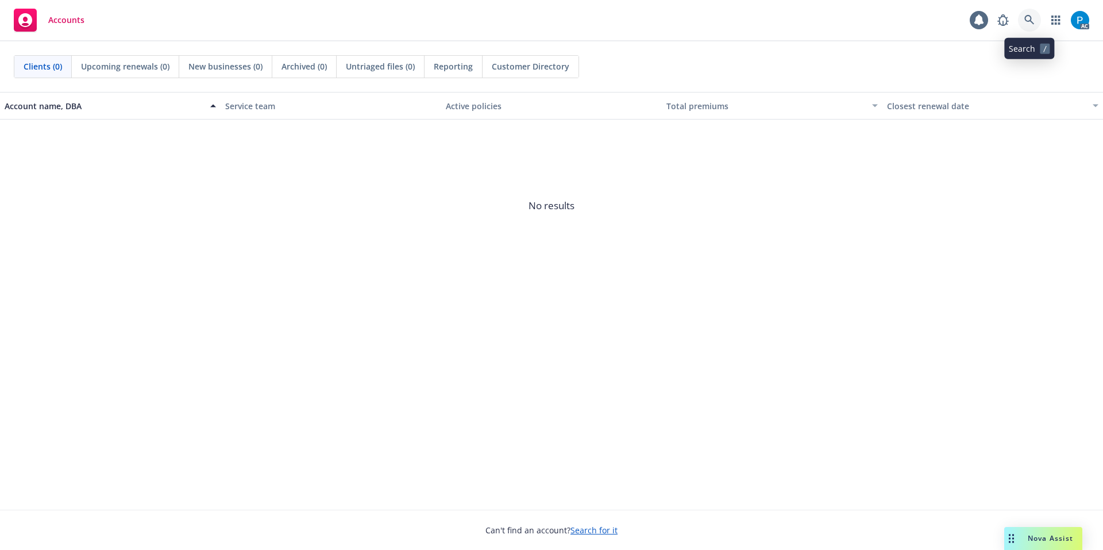
click at [1030, 24] on icon at bounding box center [1029, 20] width 10 height 10
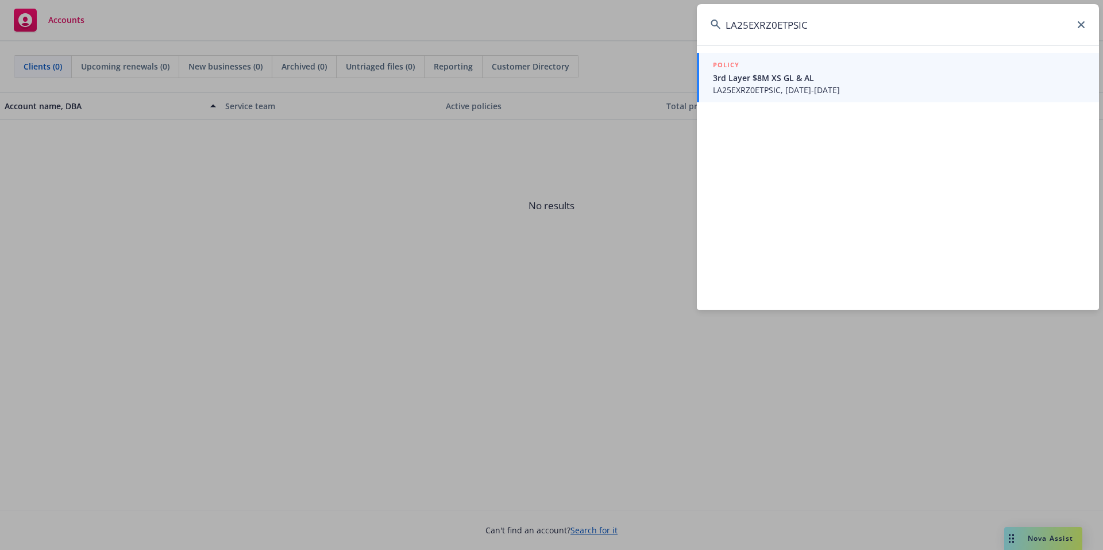
type input "LA25EXRZ0ETPSIC"
click at [771, 84] on span "LA25EXRZ0ETPSIC, 08/14/2025-07/15/2026" at bounding box center [899, 90] width 372 height 12
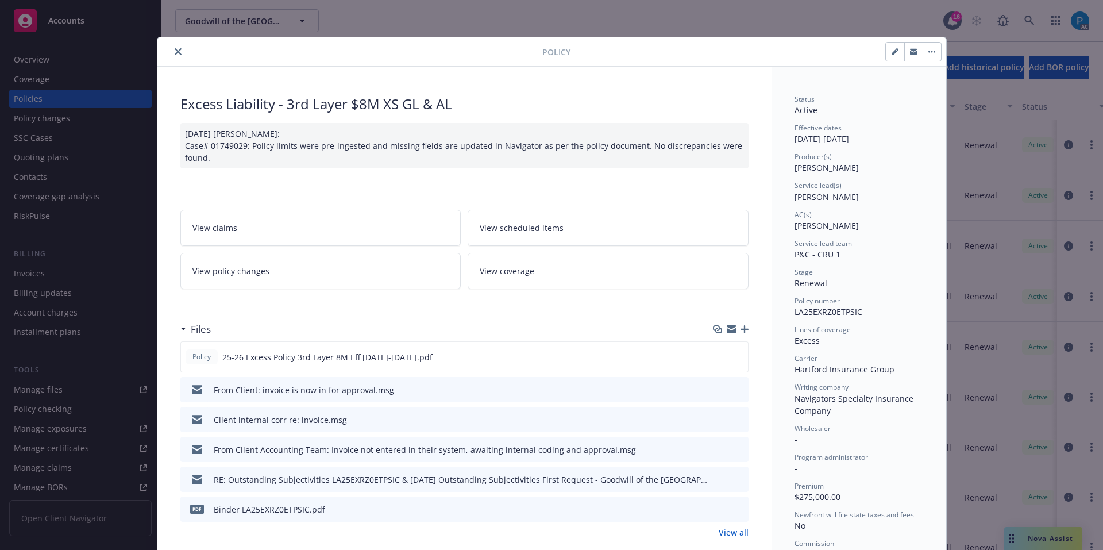
click at [175, 55] on icon "close" at bounding box center [178, 51] width 7 height 7
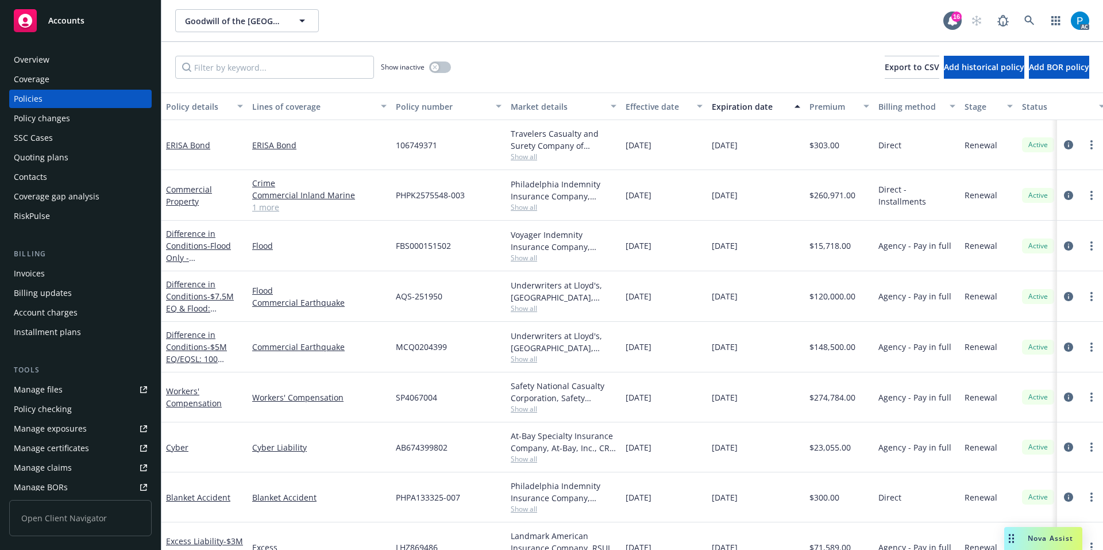
click at [50, 269] on div "Invoices" at bounding box center [80, 273] width 133 height 18
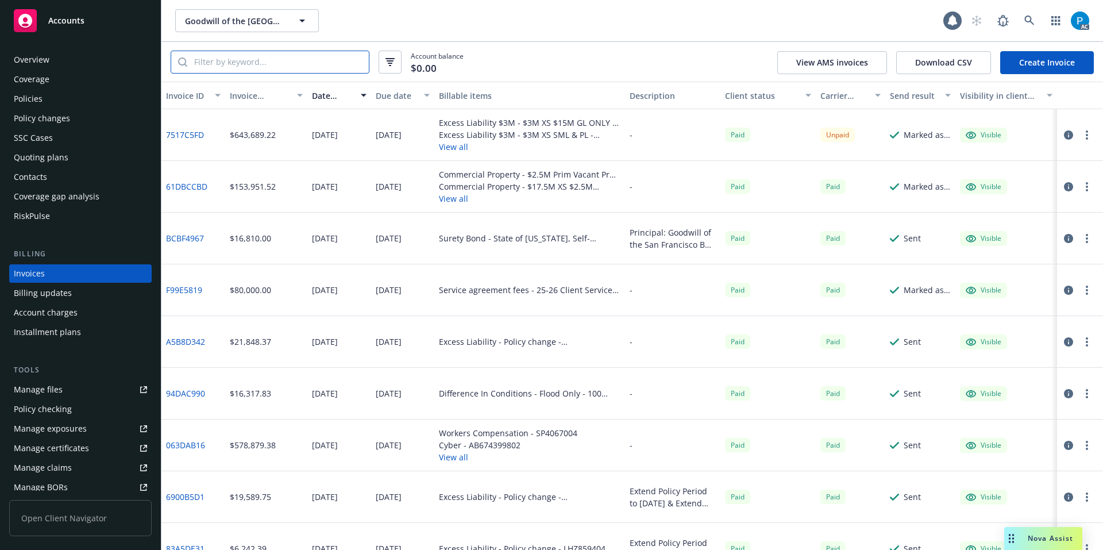
click at [308, 55] on input "search" at bounding box center [278, 62] width 182 height 22
paste input "LA25EXRZ0ETPSIC"
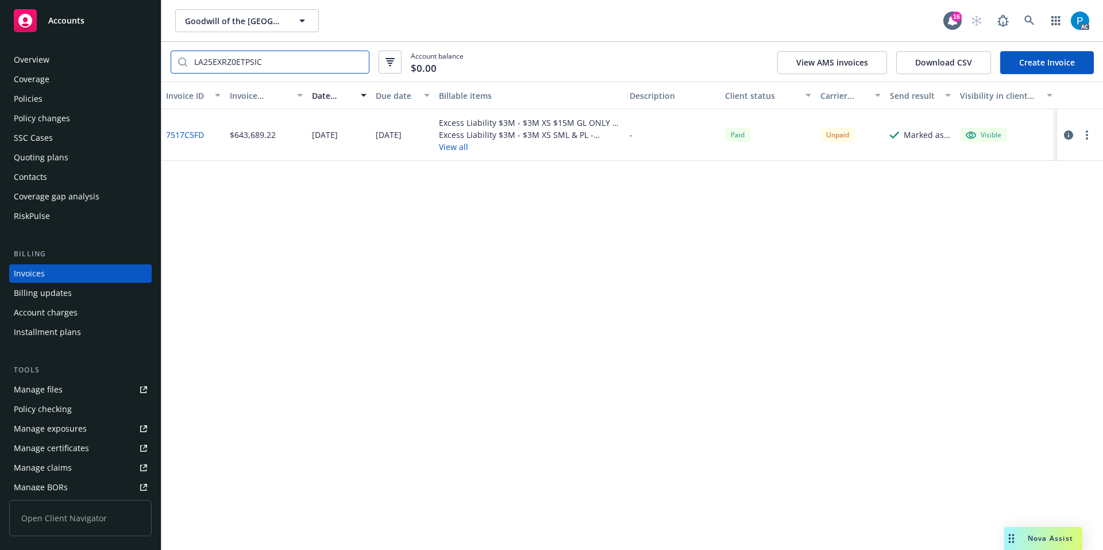
type input "LA25EXRZ0ETPSIC"
click at [1070, 135] on icon "button" at bounding box center [1068, 134] width 9 height 9
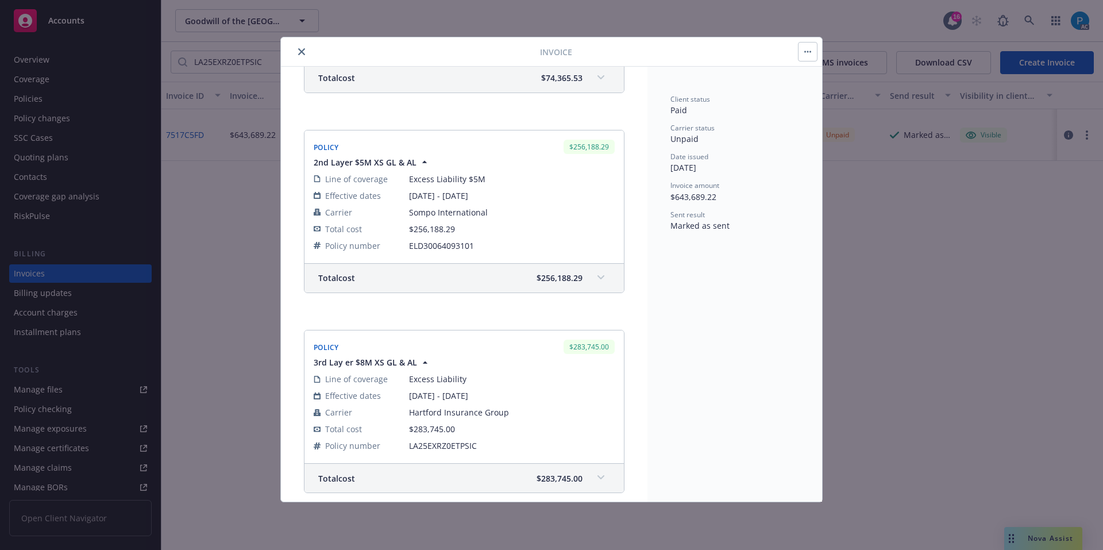
scroll to position [689, 0]
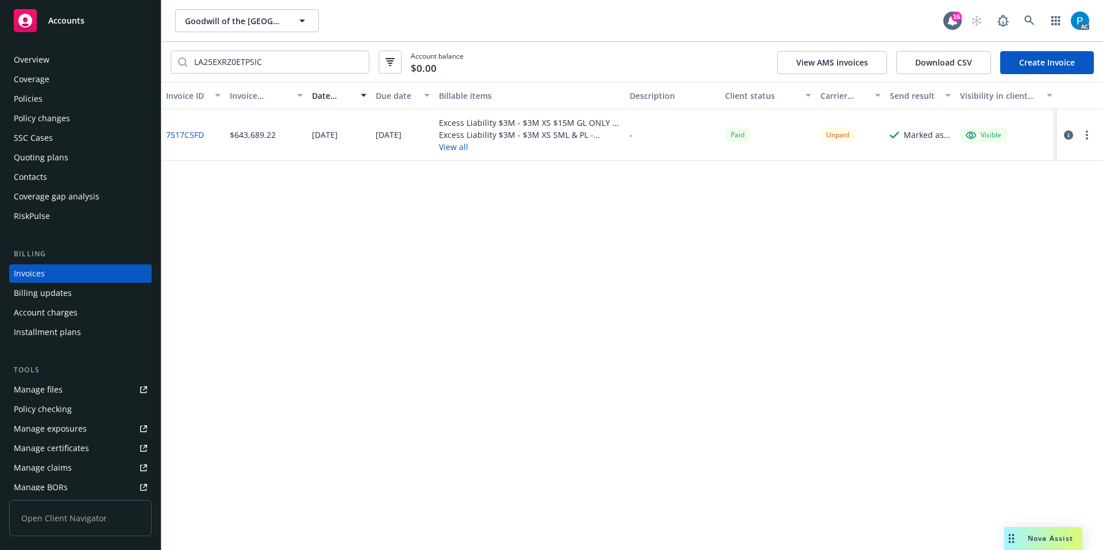
click at [79, 11] on div "Accounts" at bounding box center [80, 20] width 133 height 23
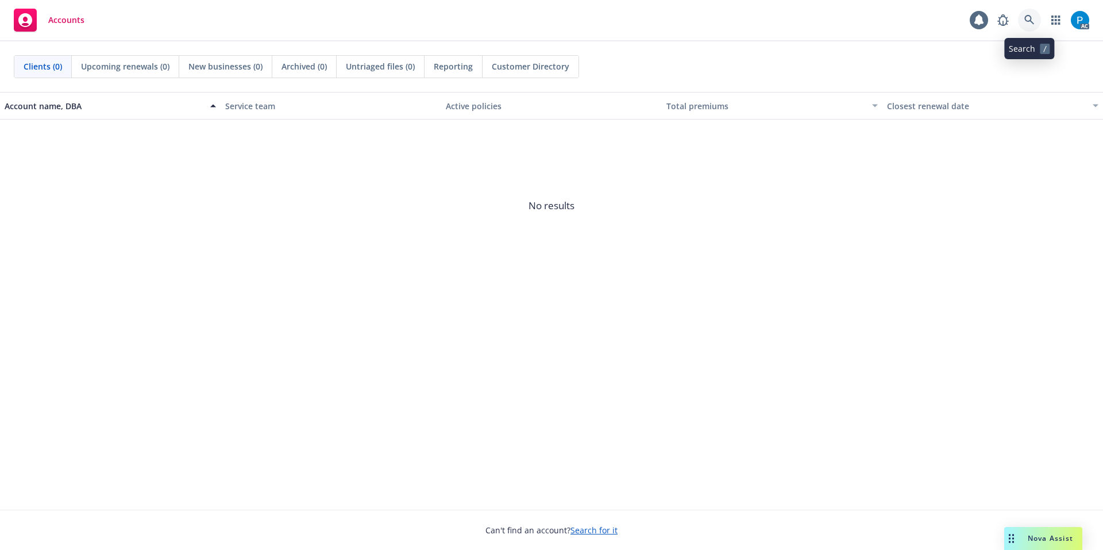
click at [1035, 16] on link at bounding box center [1029, 20] width 23 height 23
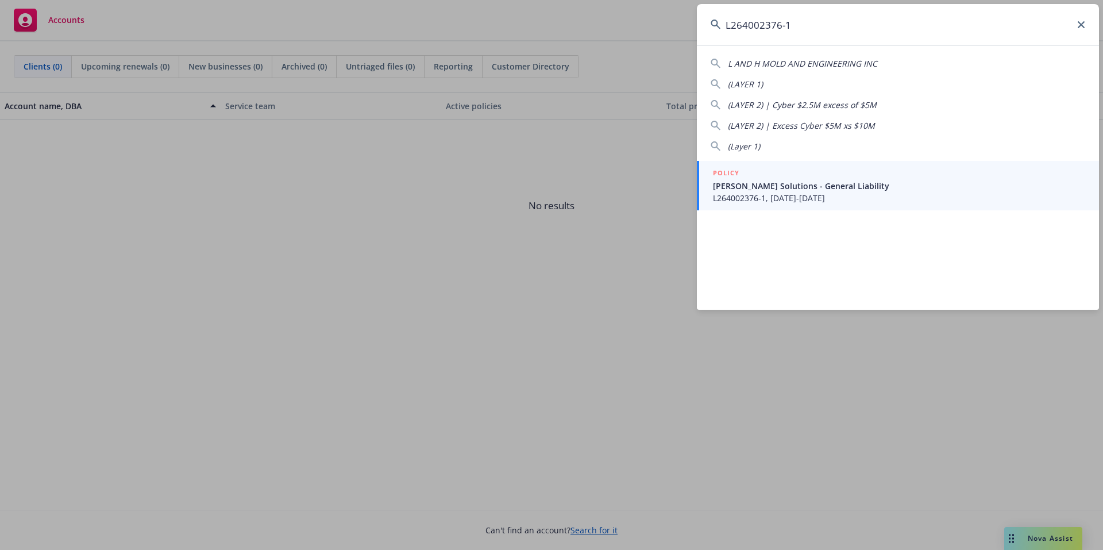
type input "L264002376-1"
click at [809, 187] on span "Thomas Clark Solutions - General Liability" at bounding box center [899, 186] width 372 height 12
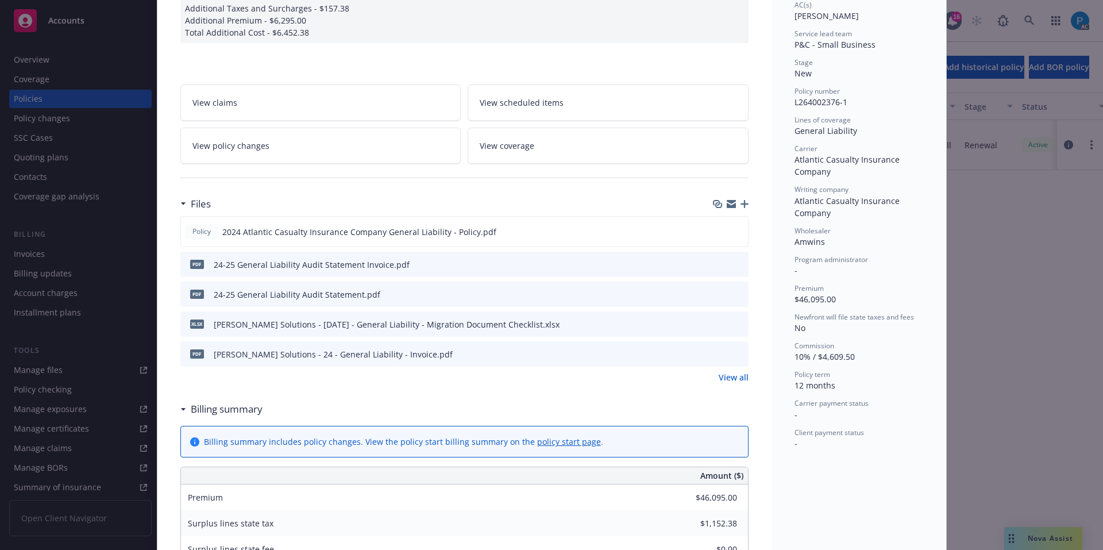
scroll to position [230, 0]
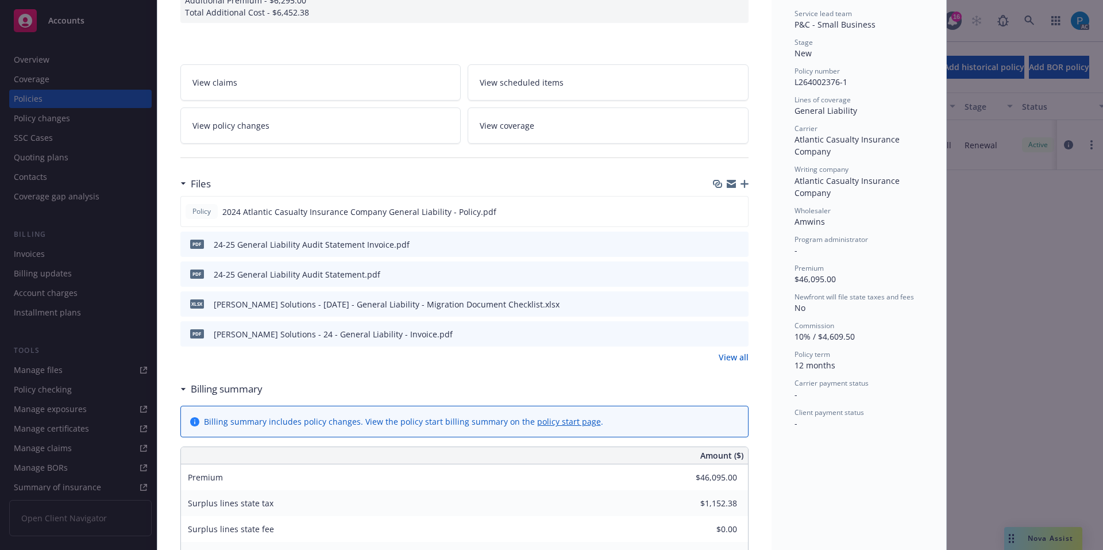
click at [714, 242] on icon "download file" at bounding box center [718, 243] width 9 height 9
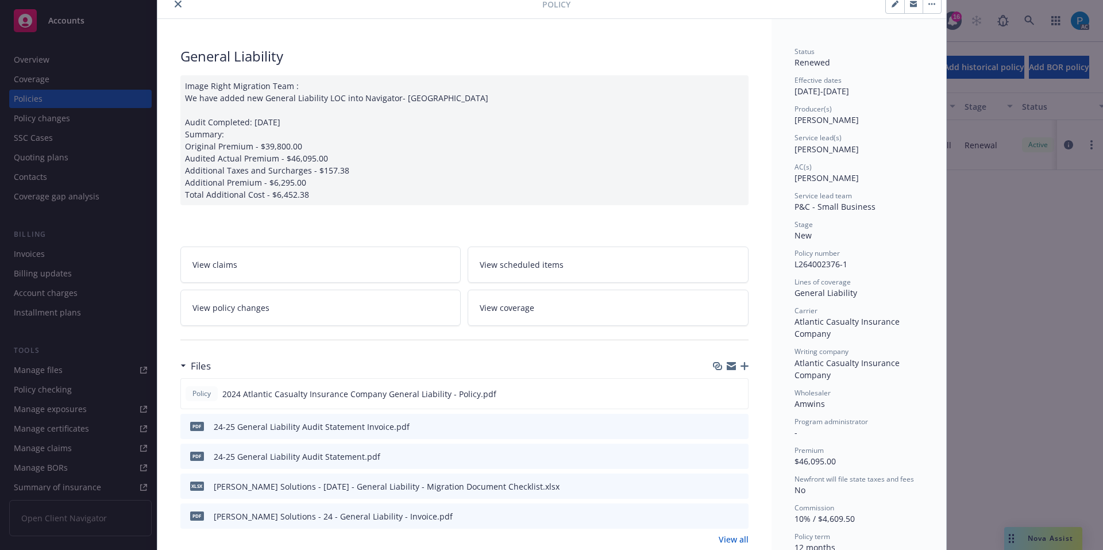
scroll to position [0, 0]
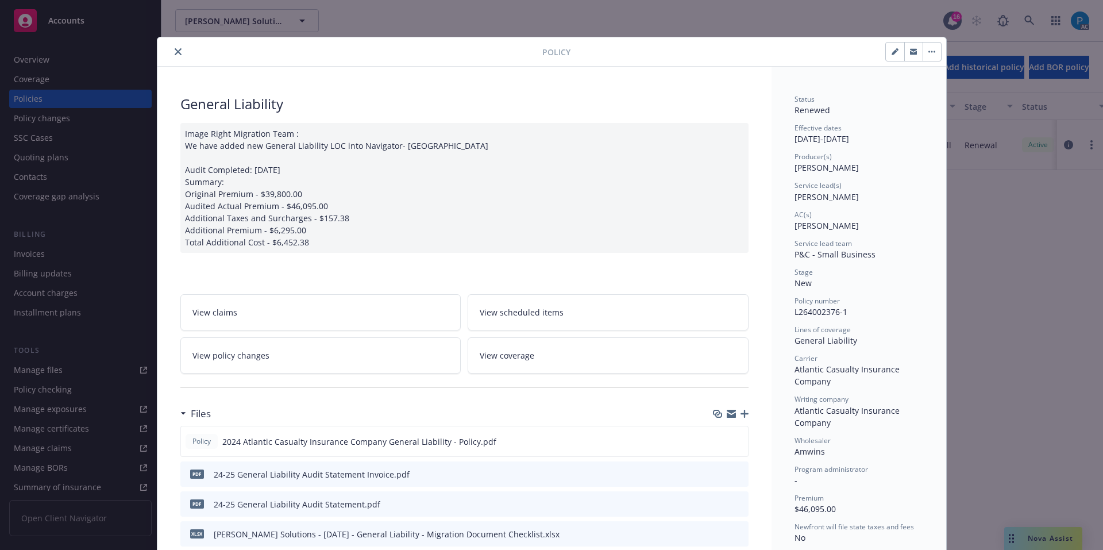
click at [175, 51] on icon "close" at bounding box center [178, 51] width 7 height 7
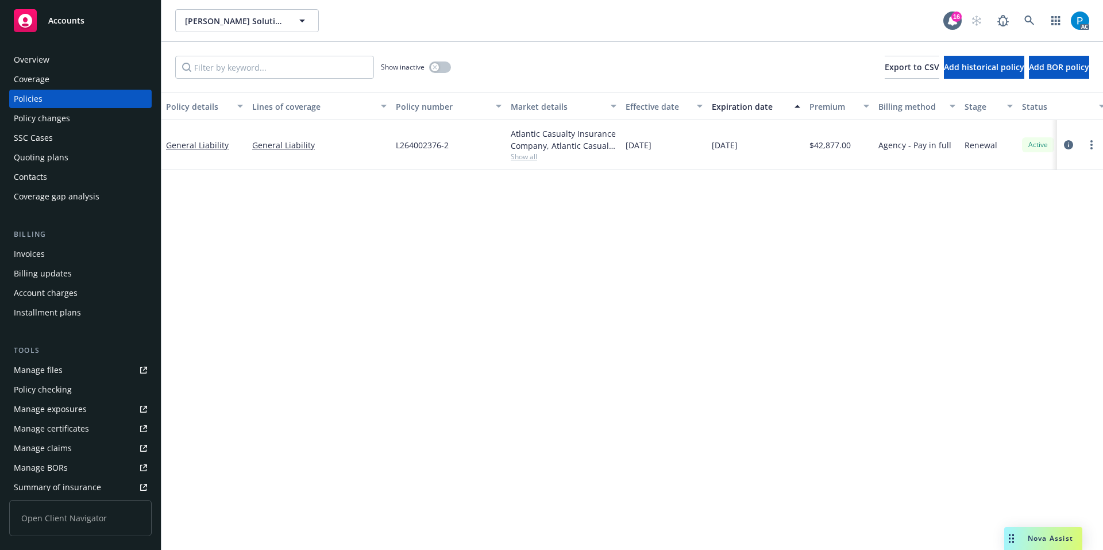
click at [64, 254] on div "Invoices" at bounding box center [80, 254] width 133 height 18
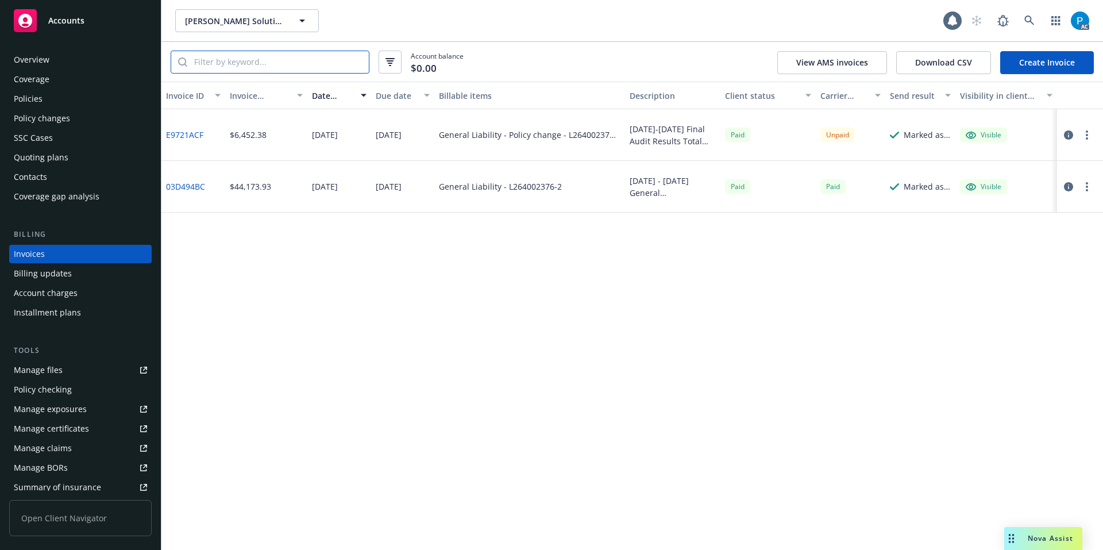
click at [283, 70] on input "search" at bounding box center [278, 62] width 182 height 22
paste input "L264002376-1"
type input "L264002376-1"
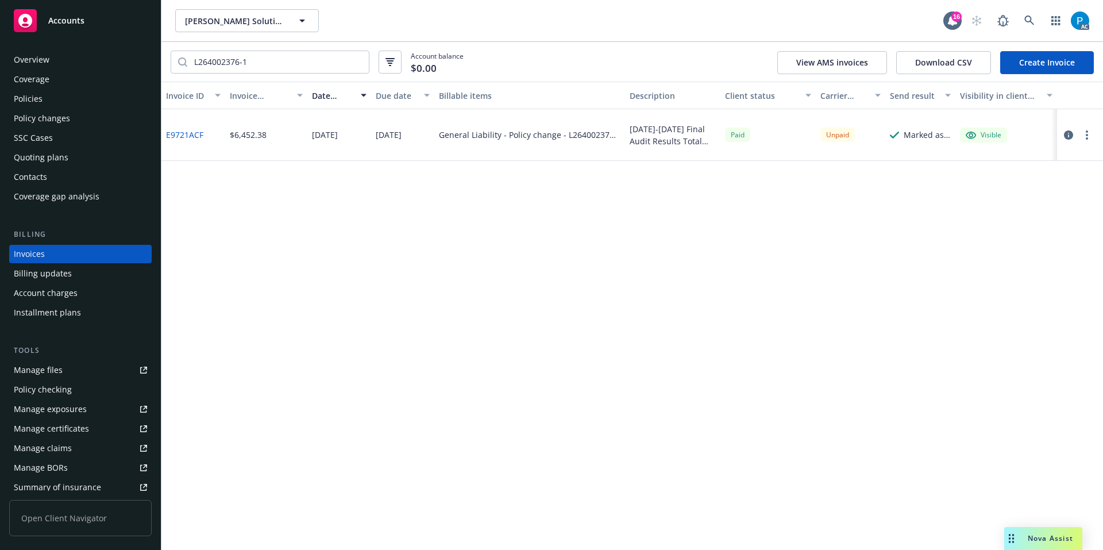
click at [1065, 134] on icon "button" at bounding box center [1068, 134] width 9 height 9
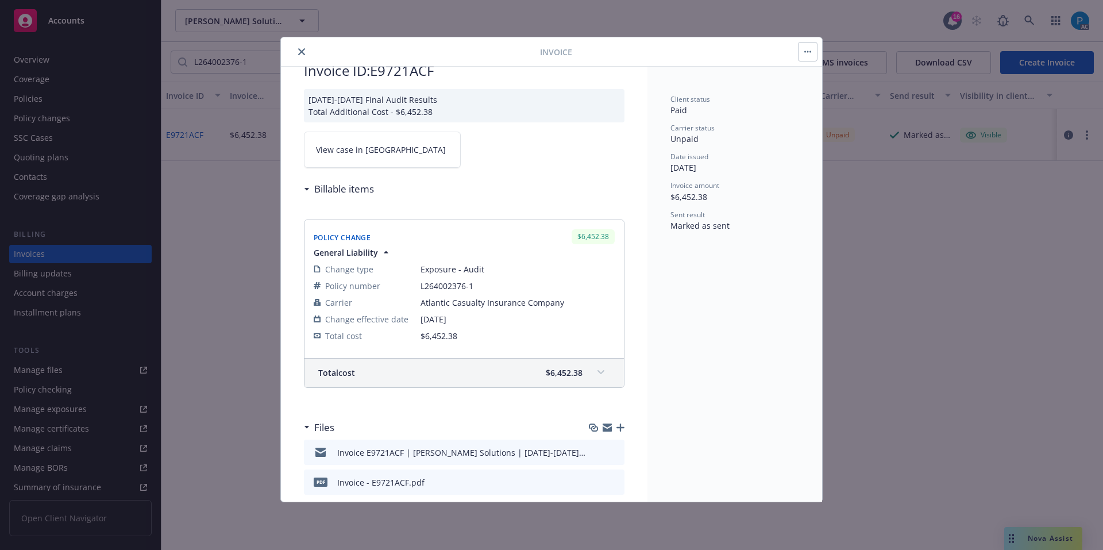
scroll to position [13, 0]
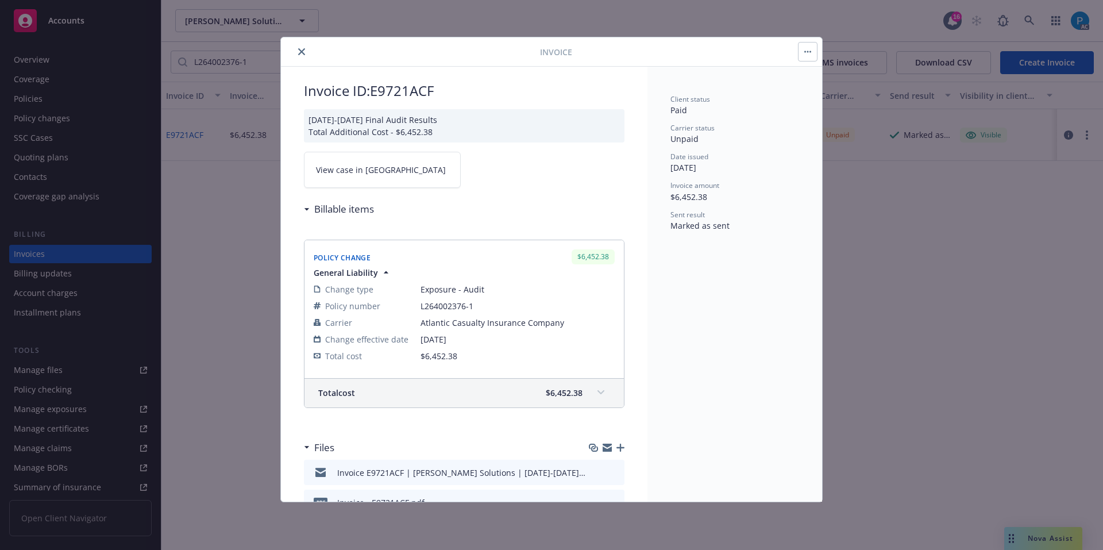
click at [378, 177] on link "View case in SSC" at bounding box center [382, 170] width 157 height 36
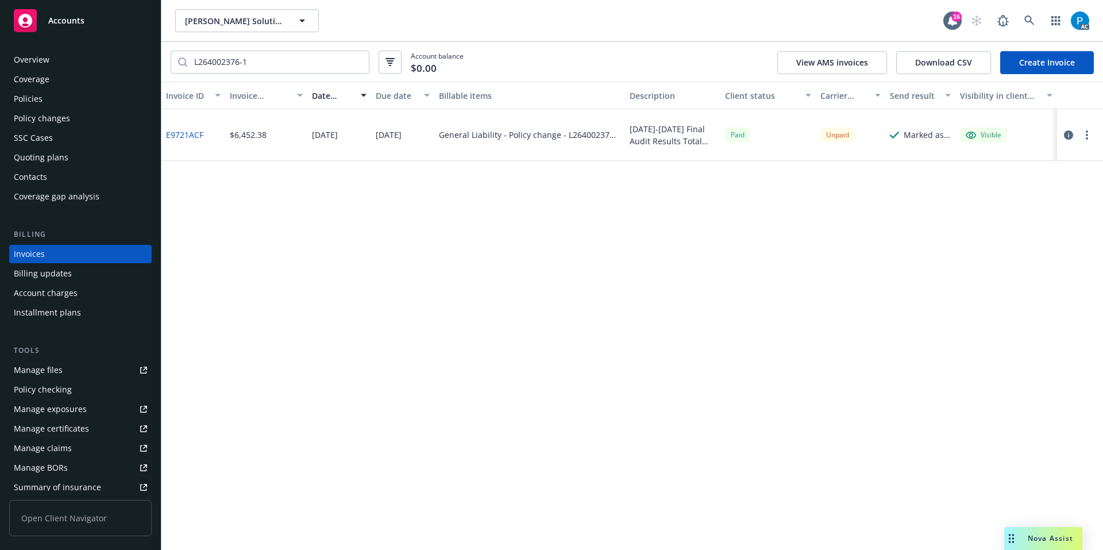
click at [97, 13] on div "Accounts" at bounding box center [80, 20] width 133 height 23
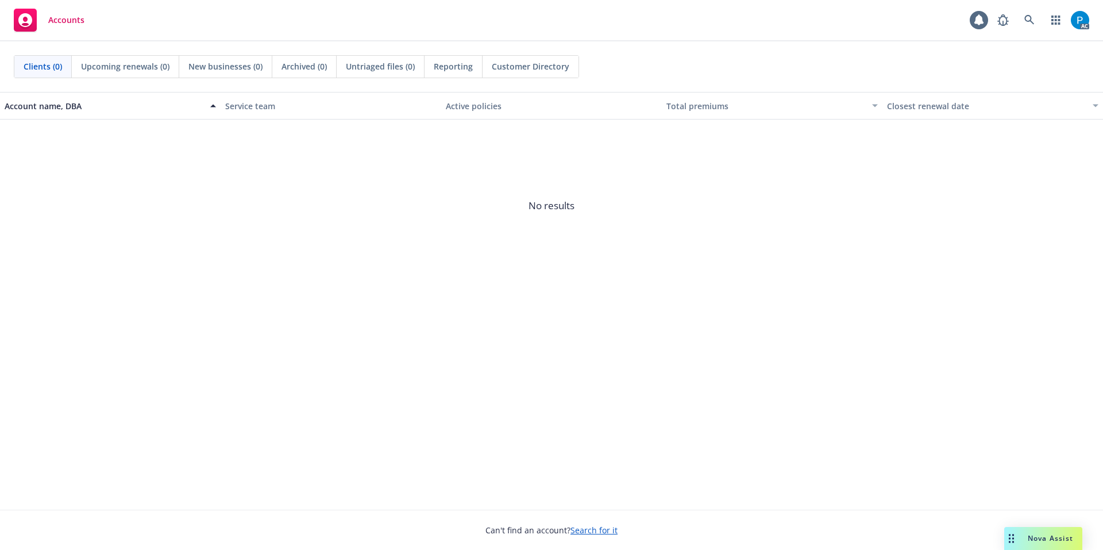
click at [1042, 18] on div "AC" at bounding box center [1041, 20] width 98 height 23
click at [1031, 17] on icon at bounding box center [1029, 20] width 10 height 10
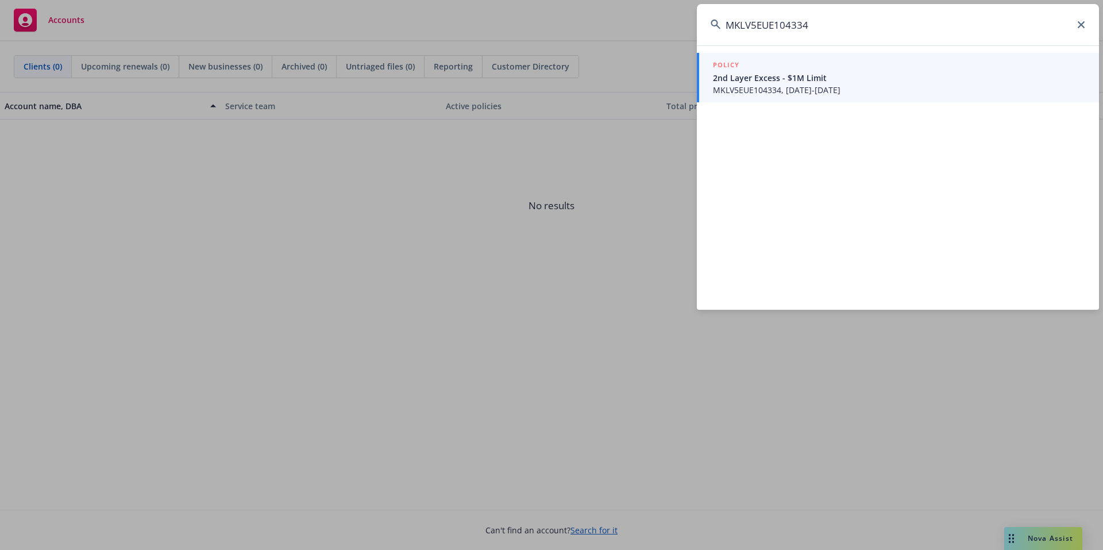
type input "MKLV5EUE104334"
click at [802, 86] on span "MKLV5EUE104334, 09/05/2025-09/05/2026" at bounding box center [899, 90] width 372 height 12
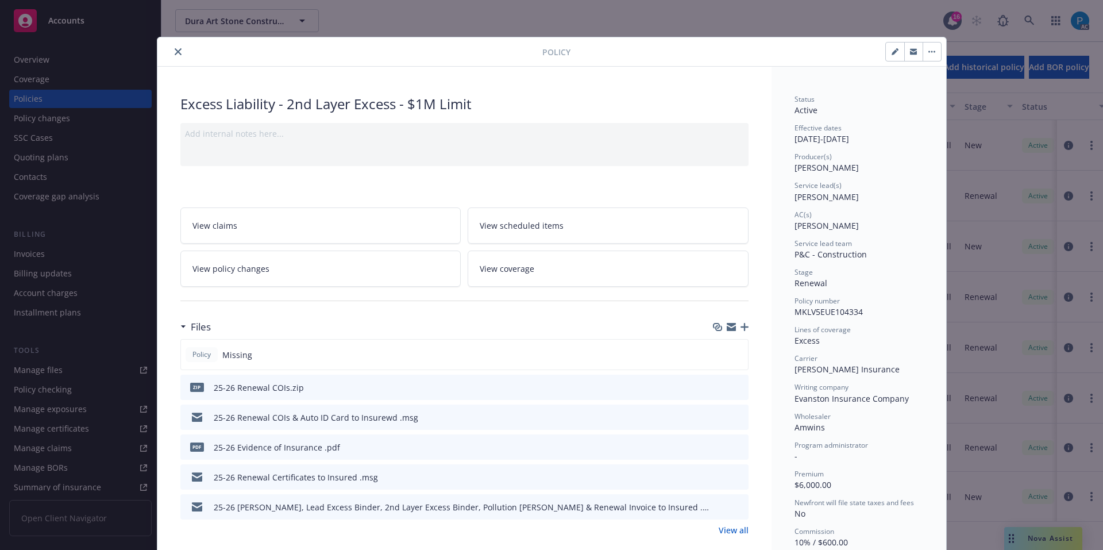
click at [175, 51] on icon "close" at bounding box center [178, 51] width 7 height 7
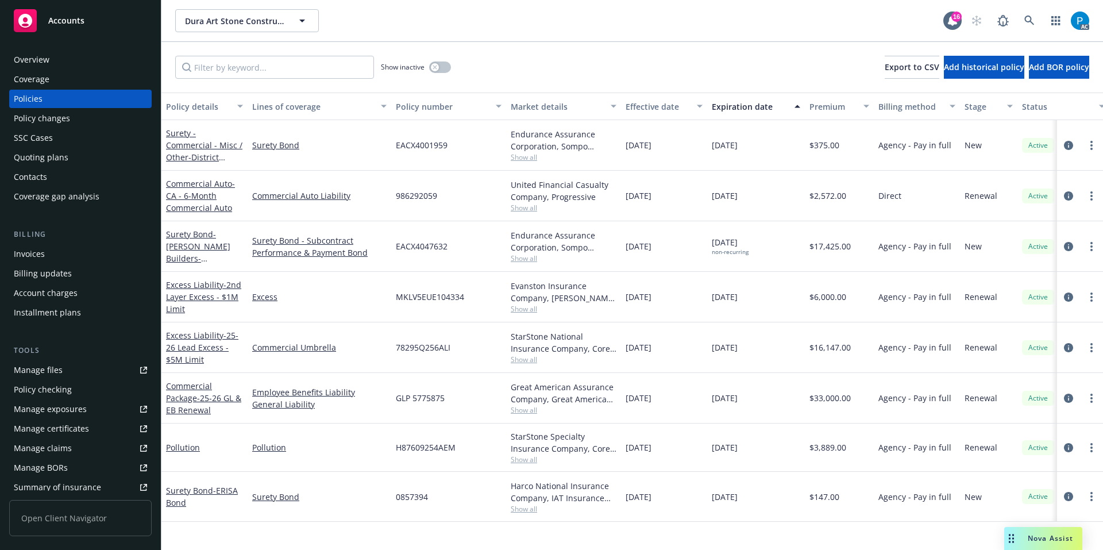
click at [51, 248] on div "Invoices" at bounding box center [80, 254] width 133 height 18
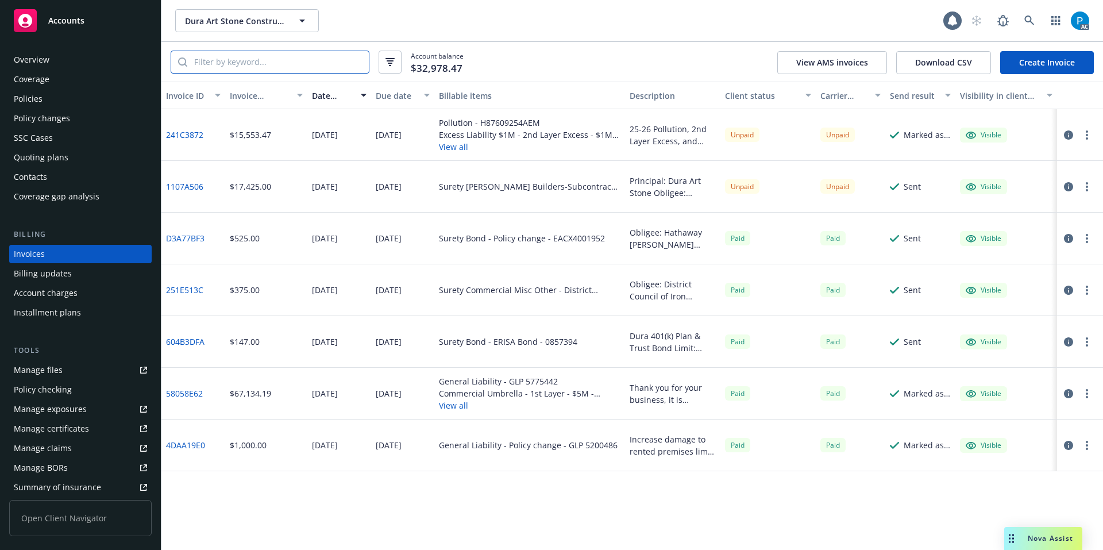
click at [267, 64] on input "search" at bounding box center [278, 62] width 182 height 22
paste input "MKLV5EUE104334"
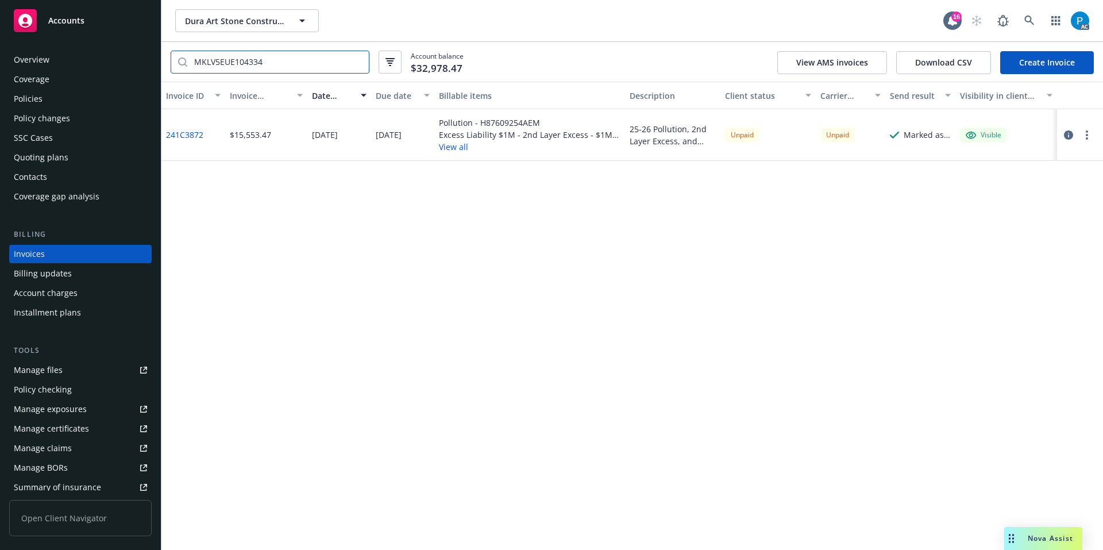
type input "MKLV5EUE104334"
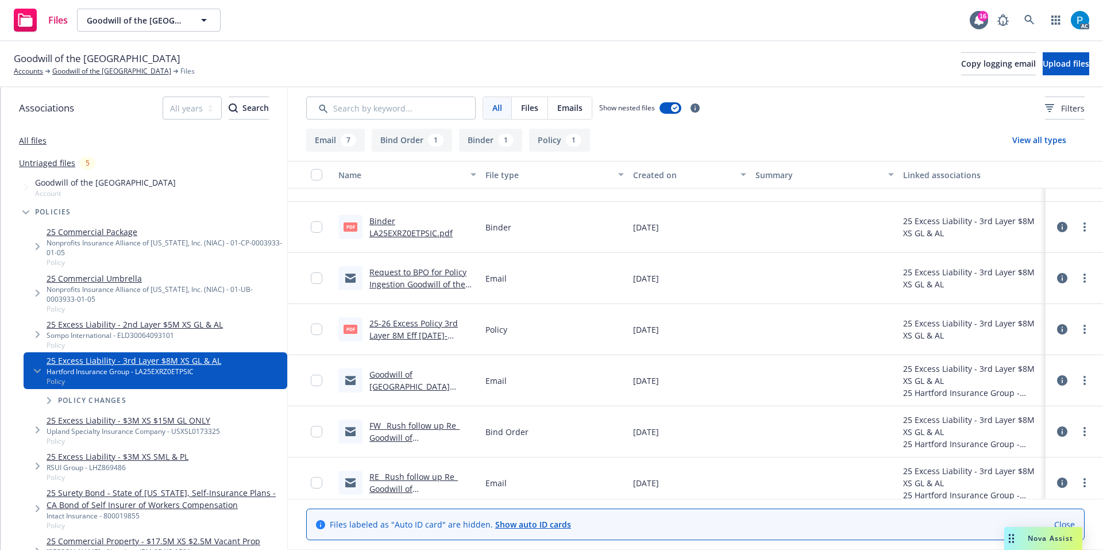
scroll to position [200, 0]
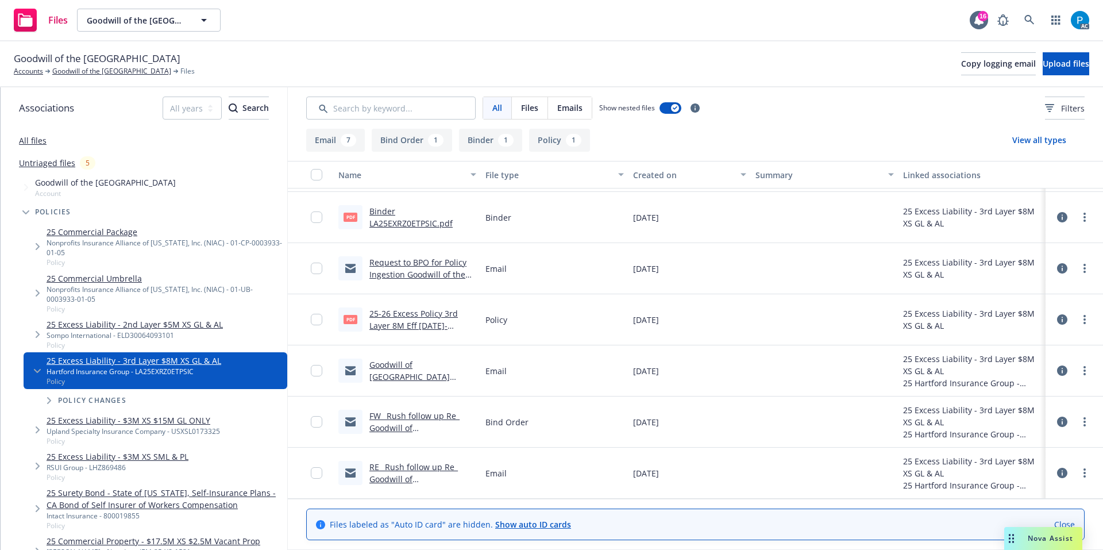
click at [398, 218] on link "Binder LA25EXRZ0ETPSIC.pdf" at bounding box center [410, 217] width 83 height 23
click at [434, 315] on link "25-26 Excess Policy 3rd Layer 8M Eff [DATE]-[DATE].pdf" at bounding box center [413, 325] width 88 height 35
